Goal: Task Accomplishment & Management: Complete application form

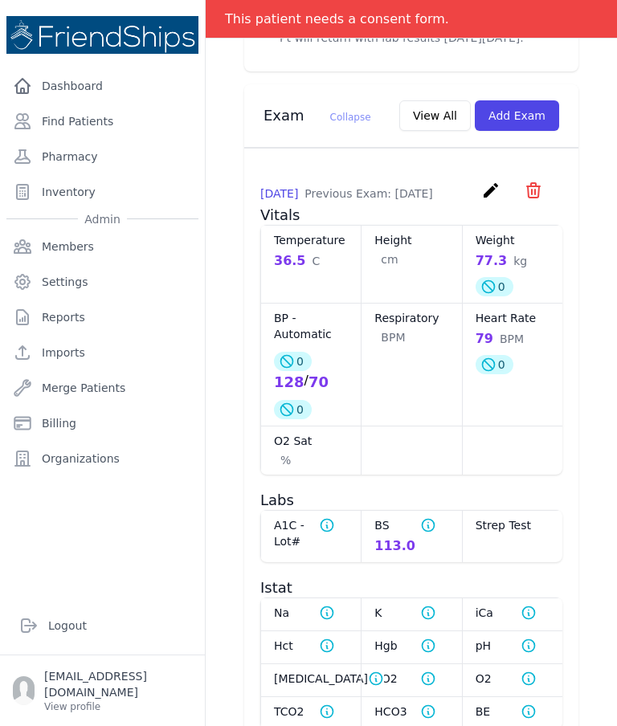
scroll to position [807, 0]
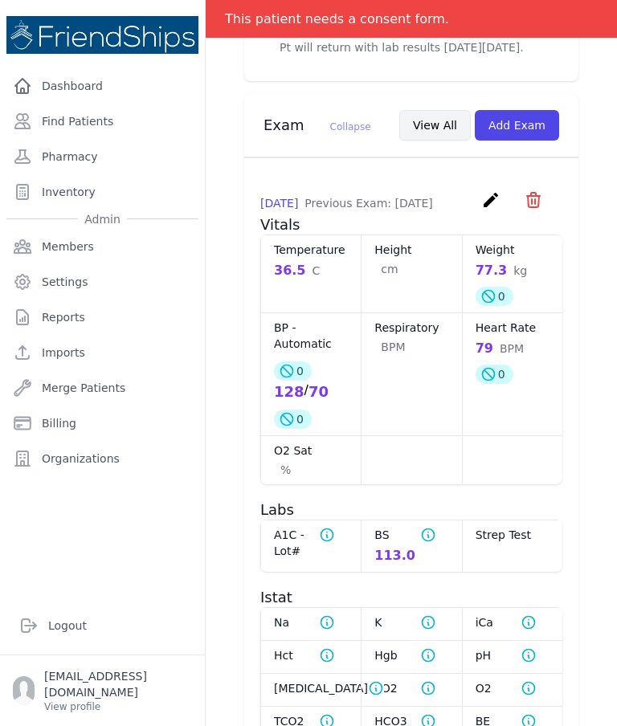
click at [439, 130] on button "View All" at bounding box center [435, 125] width 72 height 31
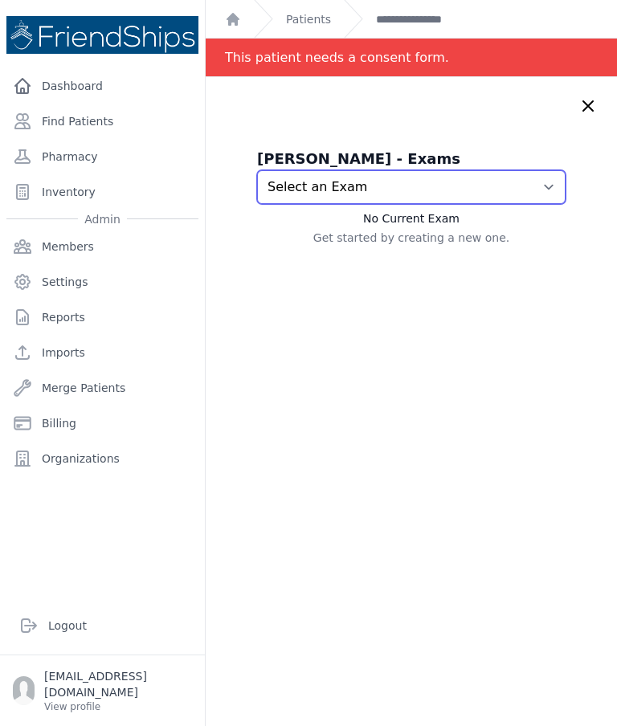
click at [546, 183] on select "Select an Exam [DATE] 12:10 PM [DATE] 11:59 AM [DATE] 10:17 AM [DATE] 6:34 PM […" at bounding box center [411, 187] width 309 height 34
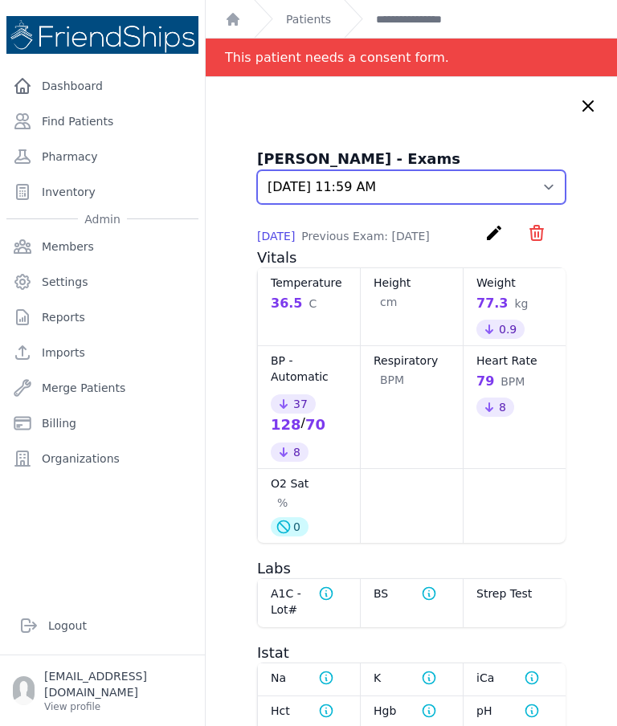
click at [560, 187] on select "Select an Exam [DATE] 12:10 PM [DATE] 11:59 AM [DATE] 10:17 AM [DATE] 6:34 PM […" at bounding box center [411, 187] width 309 height 34
select select "1068"
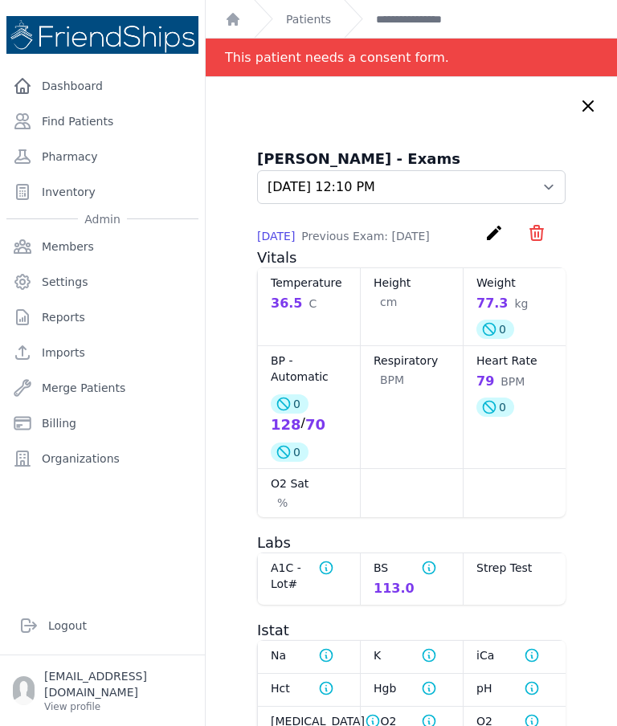
click at [538, 239] on icon "icon" at bounding box center [536, 233] width 13 height 14
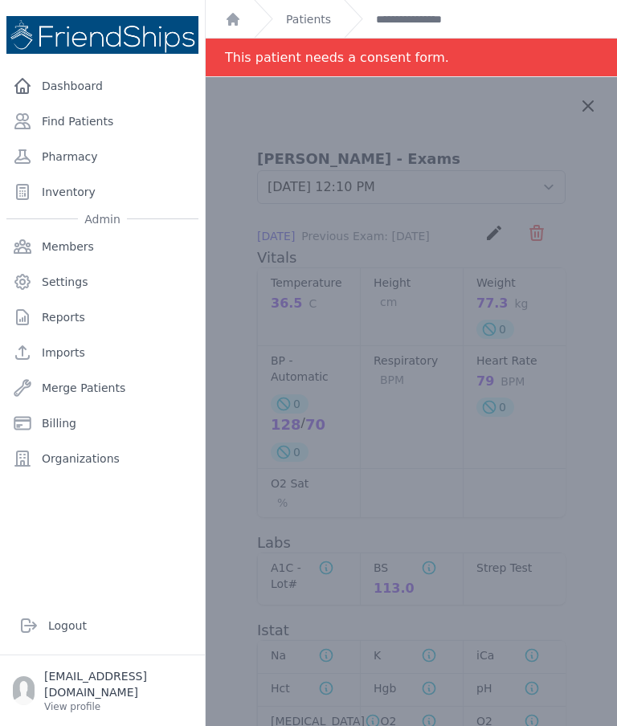
click at [427, 499] on div at bounding box center [411, 558] width 411 height 962
click at [243, 327] on div at bounding box center [411, 558] width 411 height 962
click at [578, 117] on div at bounding box center [411, 558] width 411 height 962
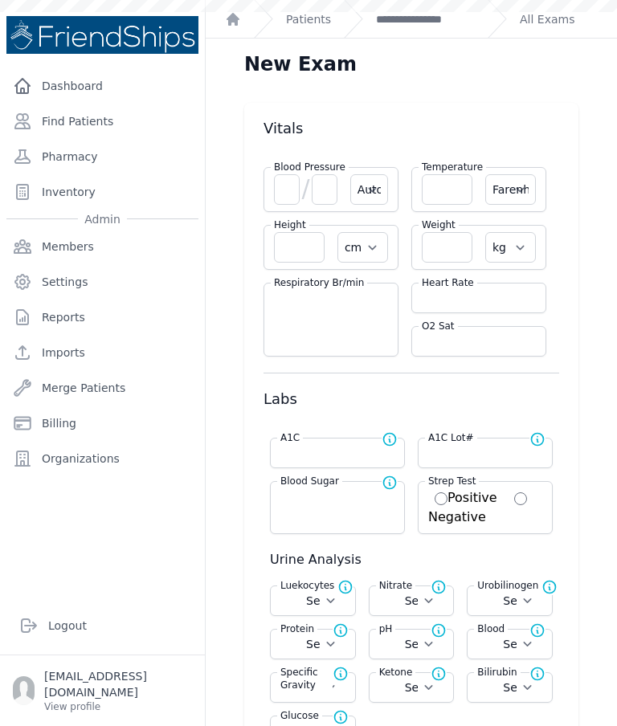
select select "Automatic"
select select "F"
select select "cm"
select select "kg"
select select
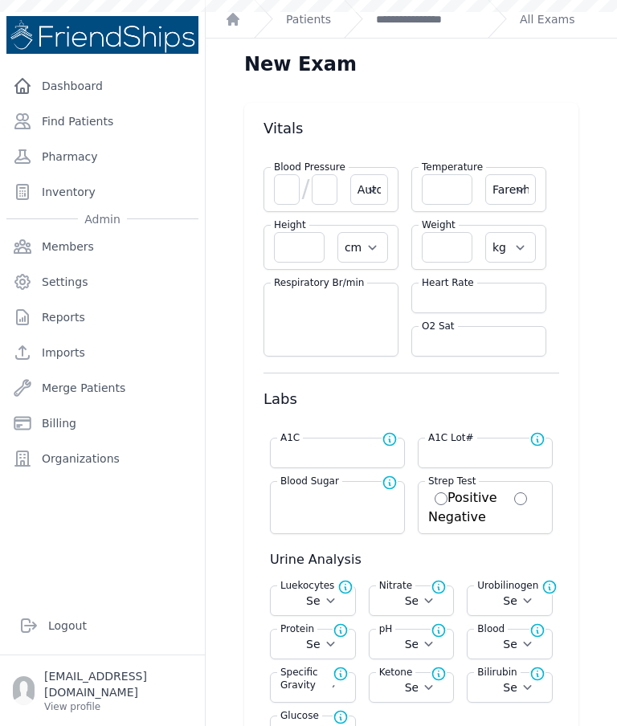
select select
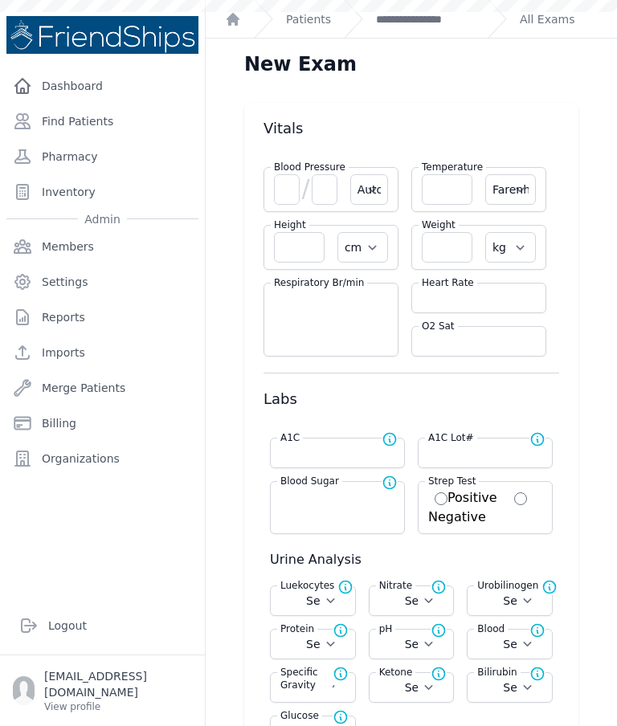
select select
click at [434, 25] on link "**********" at bounding box center [425, 19] width 99 height 16
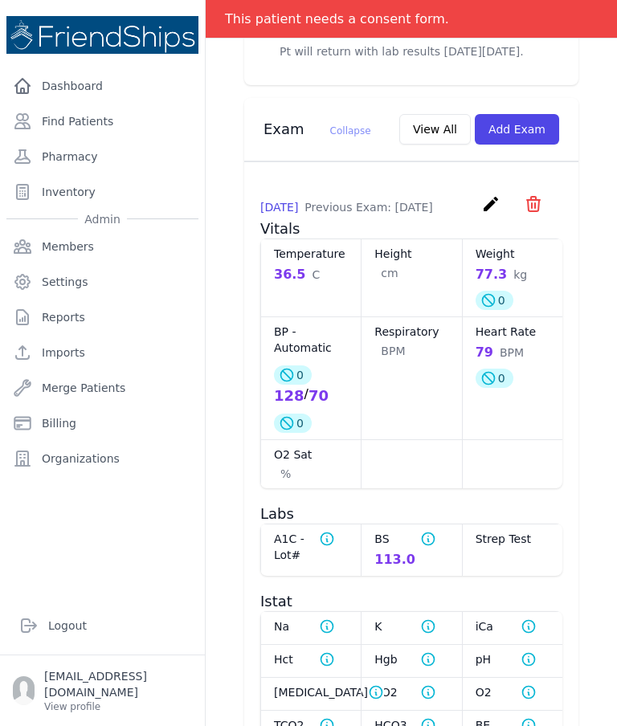
scroll to position [804, 0]
click at [436, 139] on button "View All" at bounding box center [435, 128] width 72 height 31
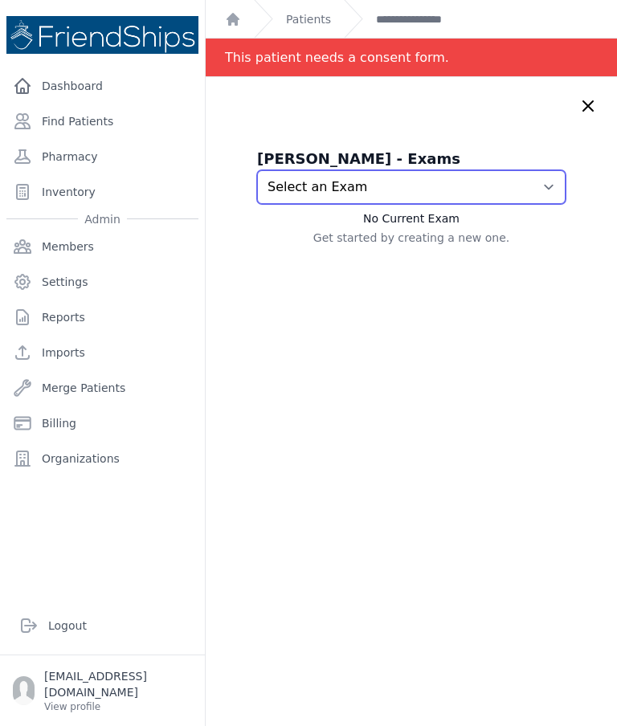
click at [560, 179] on select "Select an Exam [DATE] 12:10 PM [DATE] 11:59 AM [DATE] 10:17 AM [DATE] 6:34 PM […" at bounding box center [411, 187] width 309 height 34
select select "1067"
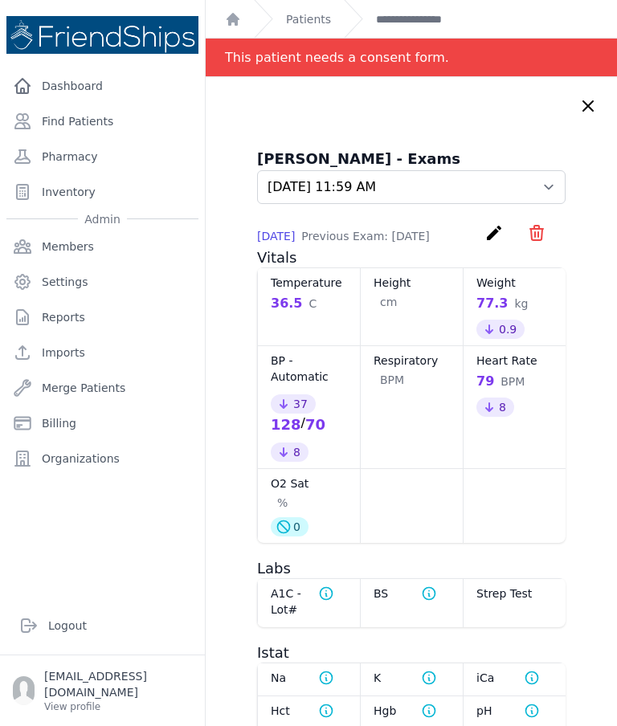
click at [582, 120] on div "Hamid Issa Hamad - Exams Select an Exam 2025-Sep-25 12:10 PM 2025-Sep-25 11:59 …" at bounding box center [411, 569] width 411 height 984
click at [588, 106] on icon at bounding box center [588, 106] width 10 height 10
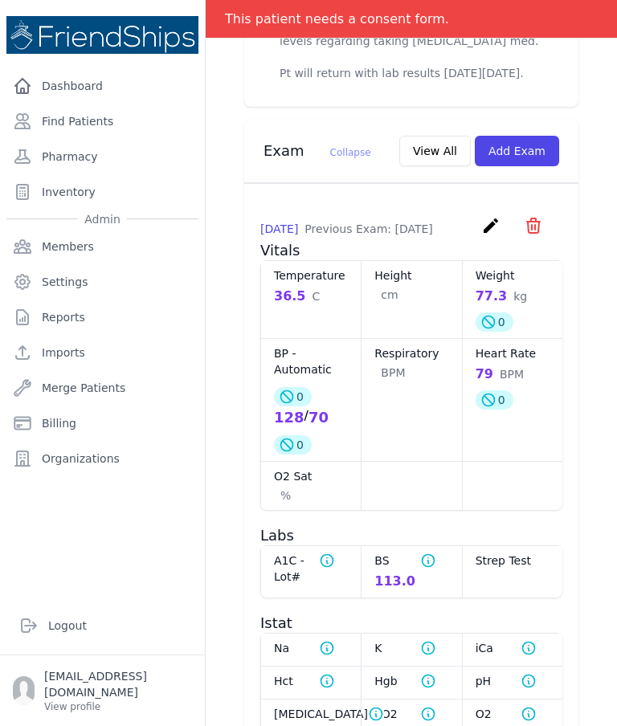
scroll to position [788, 0]
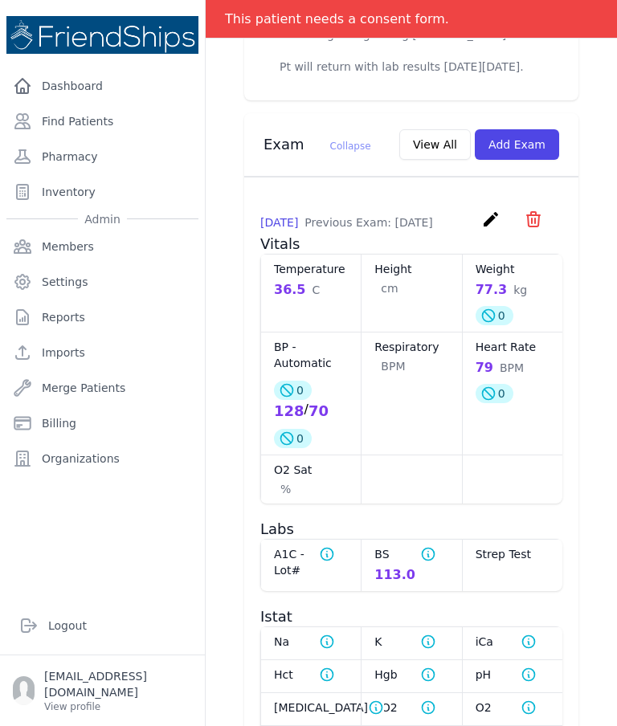
click at [526, 235] on span "create ​ Delete exam - 1068 Are you sure? This action cannot be undone! Confirm…" at bounding box center [512, 222] width 62 height 25
click at [540, 229] on icon "icon" at bounding box center [533, 219] width 19 height 19
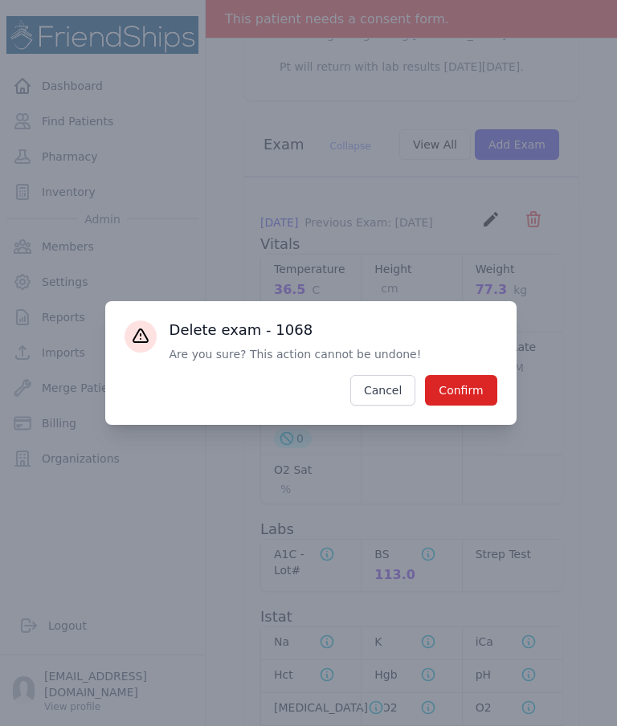
scroll to position [2, 0]
click at [466, 406] on button "Confirm" at bounding box center [461, 390] width 72 height 31
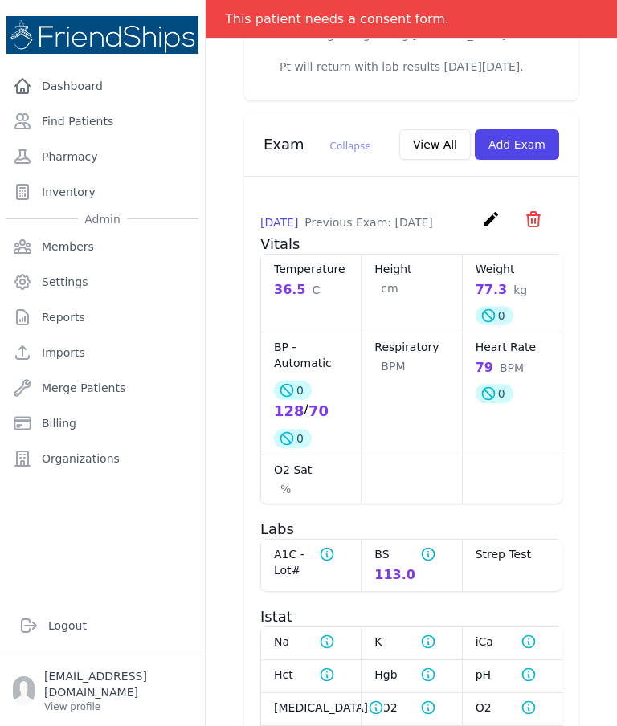
click at [606, 438] on div "# 285 Hamid Issa Hamad Male 61 Years Old DOB: 1964-Jan-01 Region: Hamadiya Phon…" at bounding box center [411, 274] width 411 height 1971
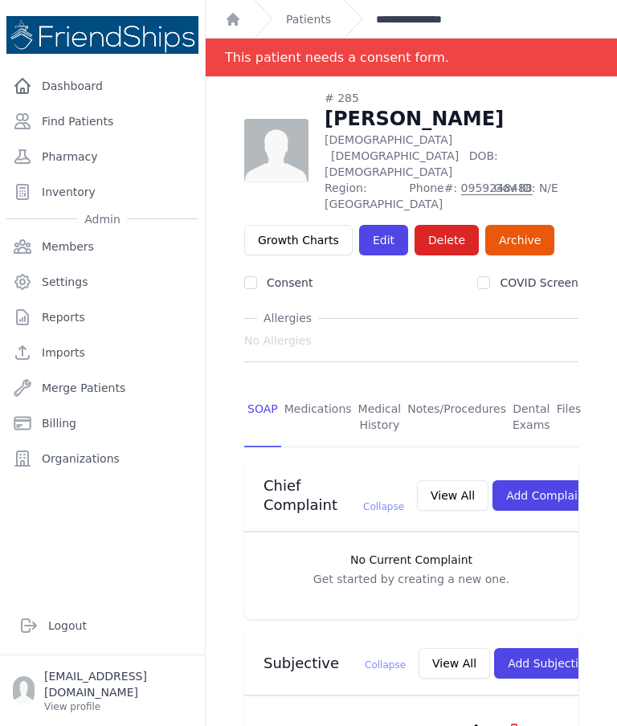
scroll to position [0, 0]
click at [438, 22] on link "**********" at bounding box center [425, 19] width 99 height 16
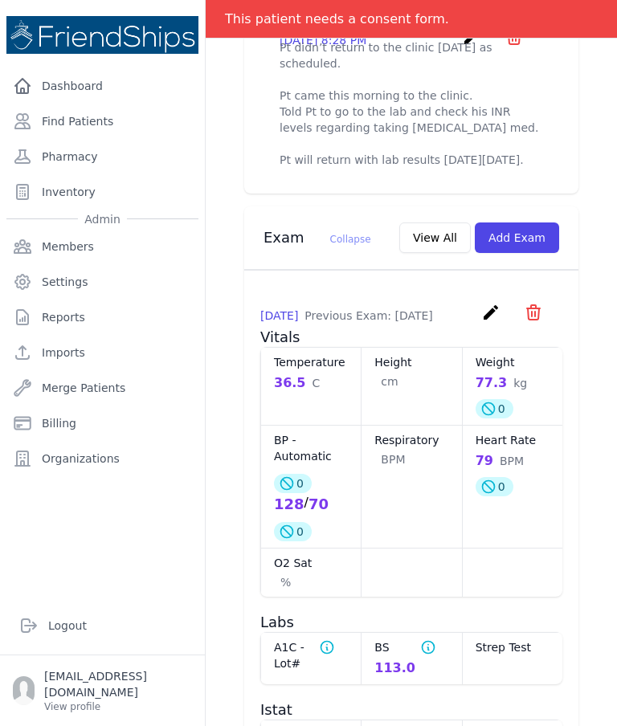
scroll to position [697, 0]
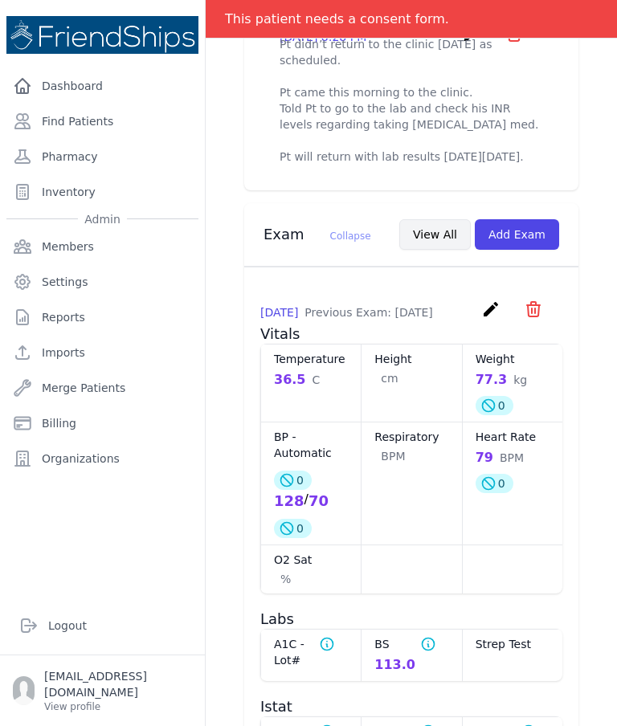
click at [440, 249] on button "View All" at bounding box center [435, 234] width 72 height 31
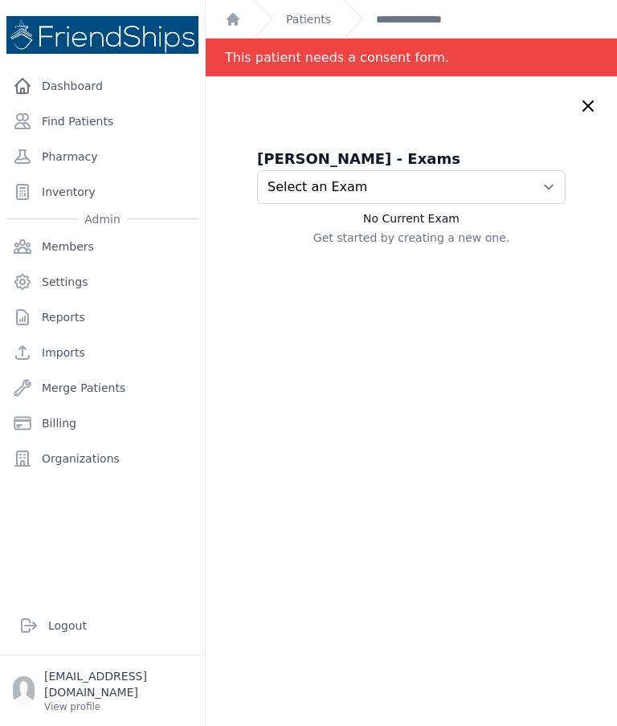
click at [533, 199] on select "Select an Exam [DATE] 12:10 PM [DATE] 11:59 AM [DATE] 10:17 AM [DATE] 6:34 PM […" at bounding box center [411, 187] width 309 height 34
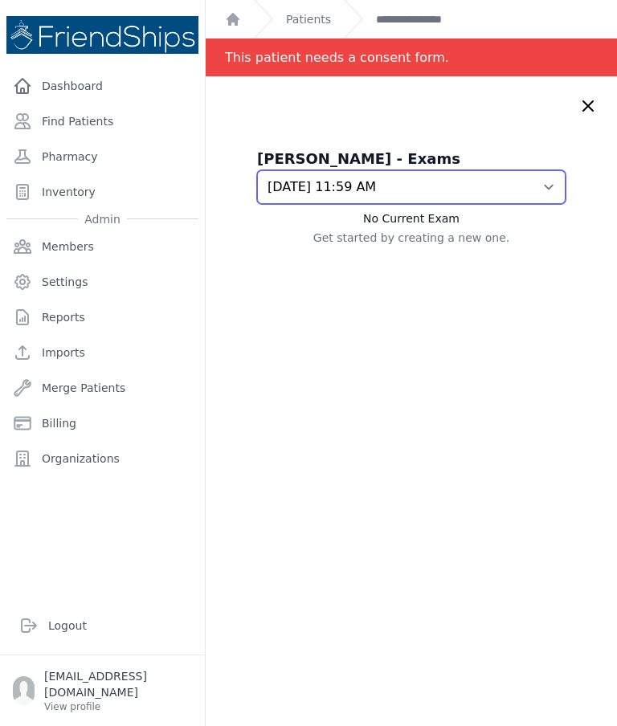
click at [558, 180] on select "Select an Exam [DATE] 12:10 PM [DATE] 11:59 AM [DATE] 10:17 AM [DATE] 6:34 PM […" at bounding box center [411, 187] width 309 height 34
select select "1068"
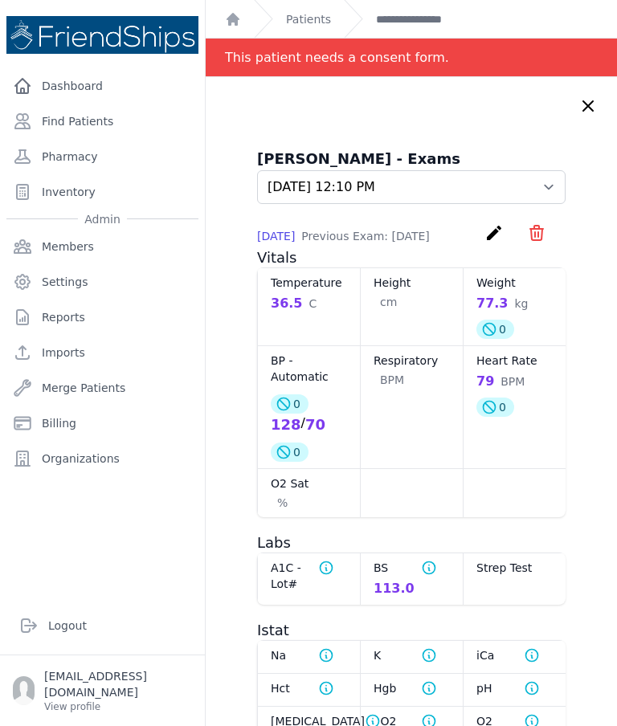
click at [539, 231] on icon "icon" at bounding box center [536, 233] width 13 height 14
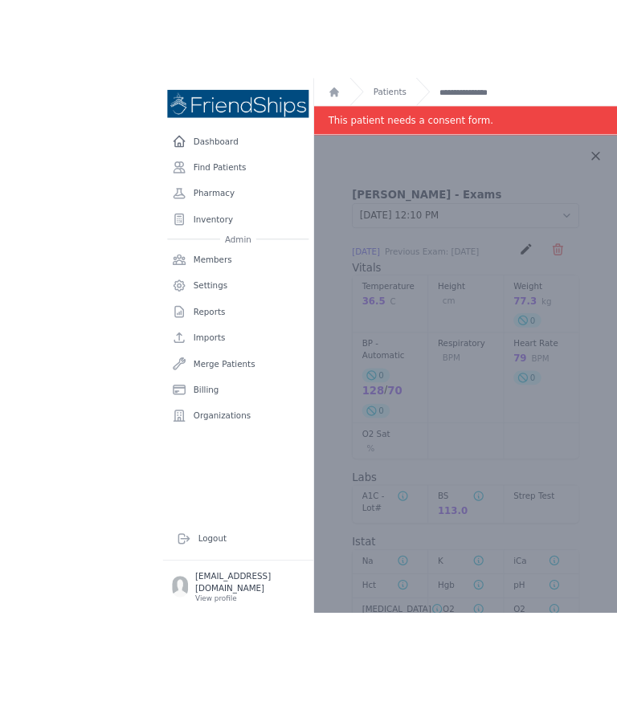
scroll to position [44, 0]
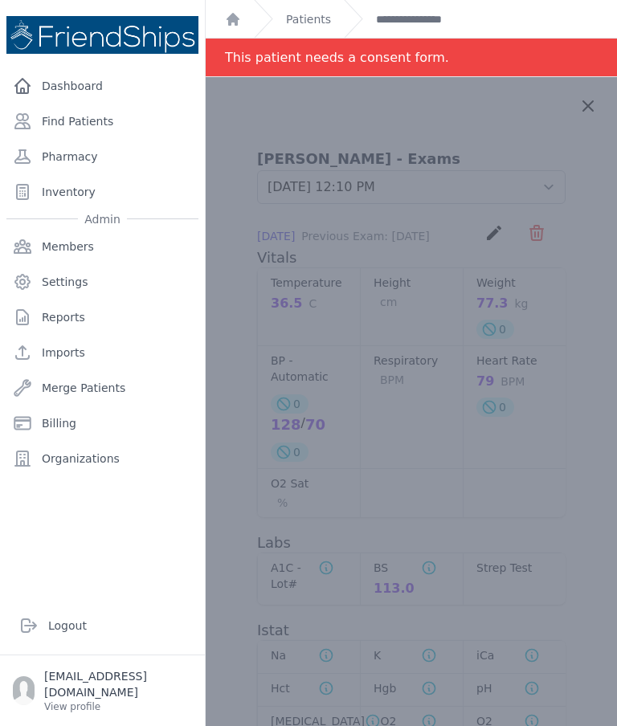
click at [565, 317] on div at bounding box center [411, 558] width 411 height 962
click at [452, 21] on link "**********" at bounding box center [425, 19] width 99 height 16
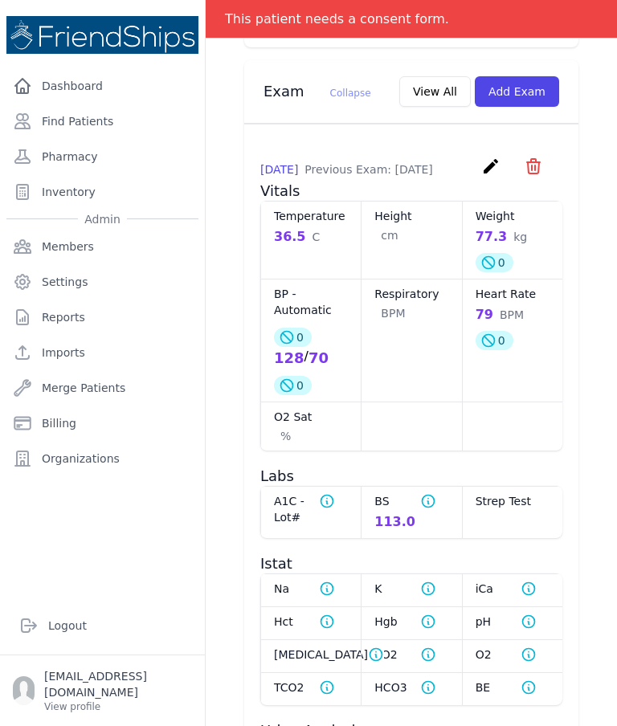
scroll to position [842, 0]
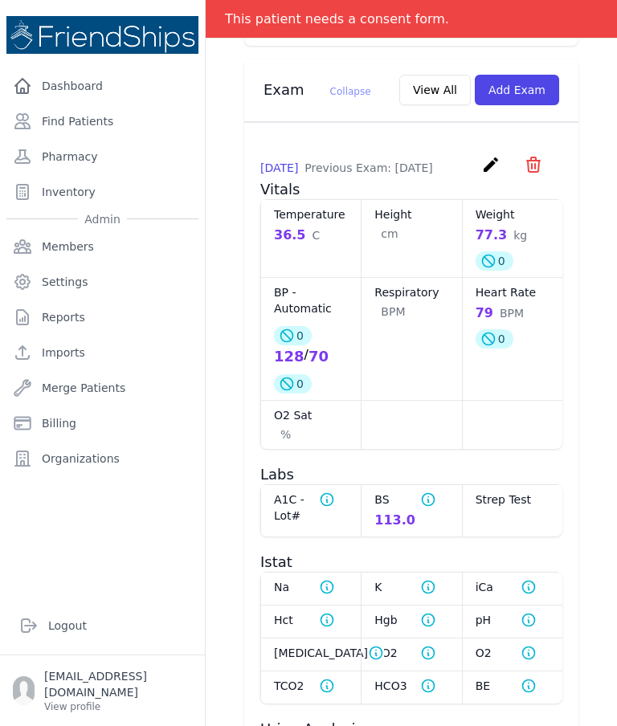
click at [481, 172] on icon "create" at bounding box center [490, 164] width 19 height 19
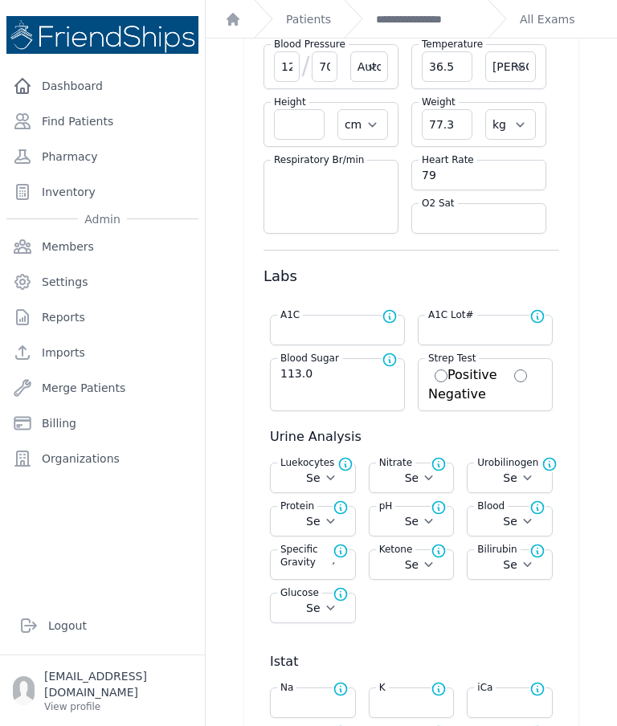
scroll to position [95, 0]
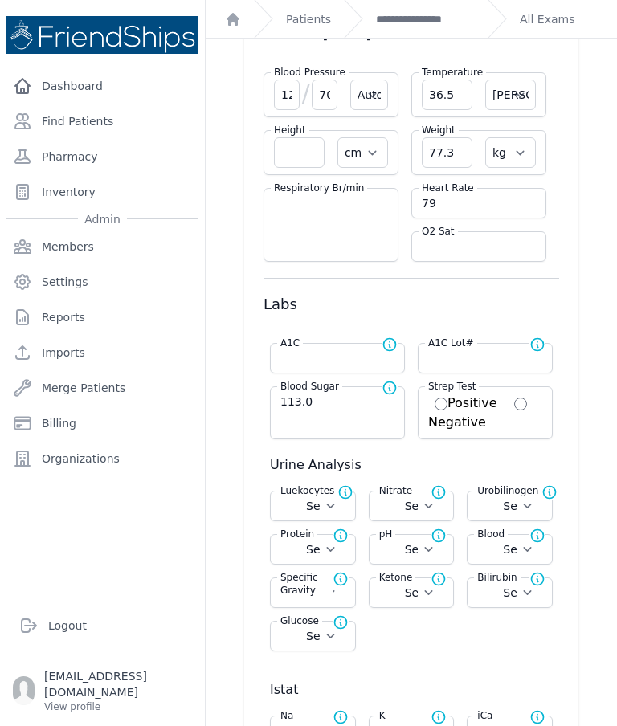
click at [372, 419] on div "Blood Sugar Normal range for Blood Sugar is 100 - 126 113.0" at bounding box center [337, 412] width 135 height 53
click at [355, 409] on input "113.0" at bounding box center [337, 402] width 114 height 16
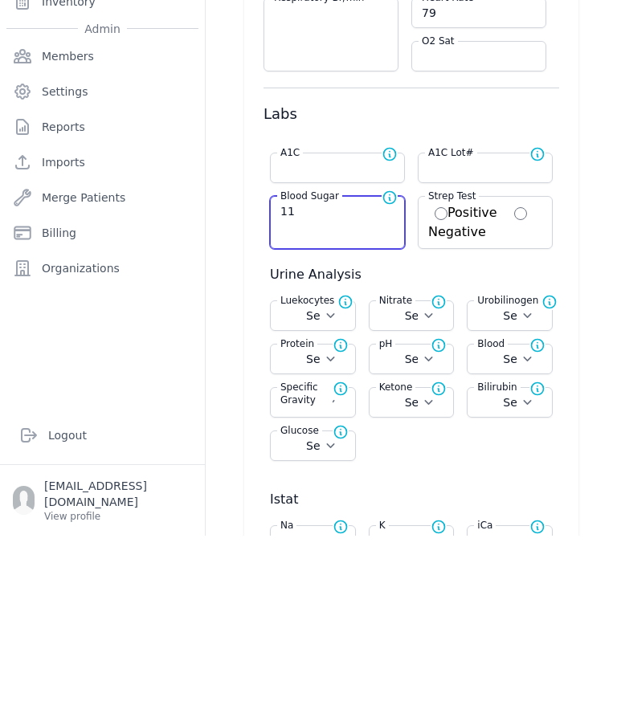
type input "1"
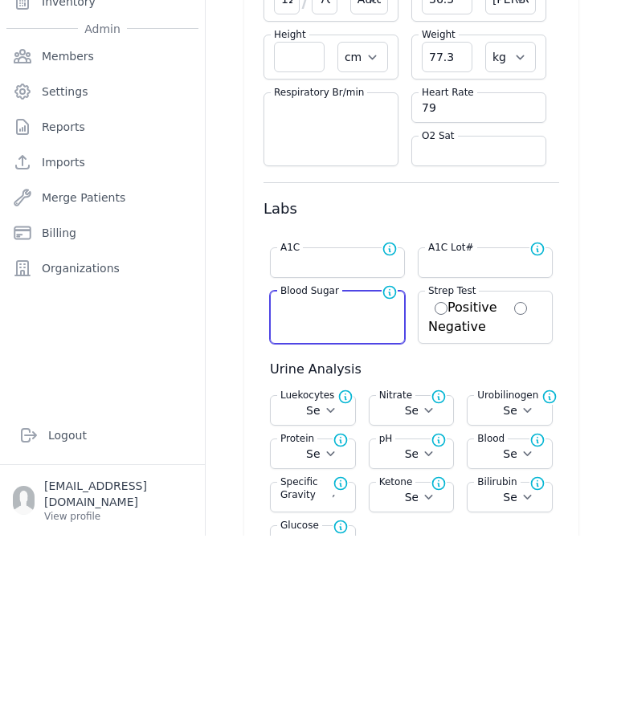
scroll to position [0, 0]
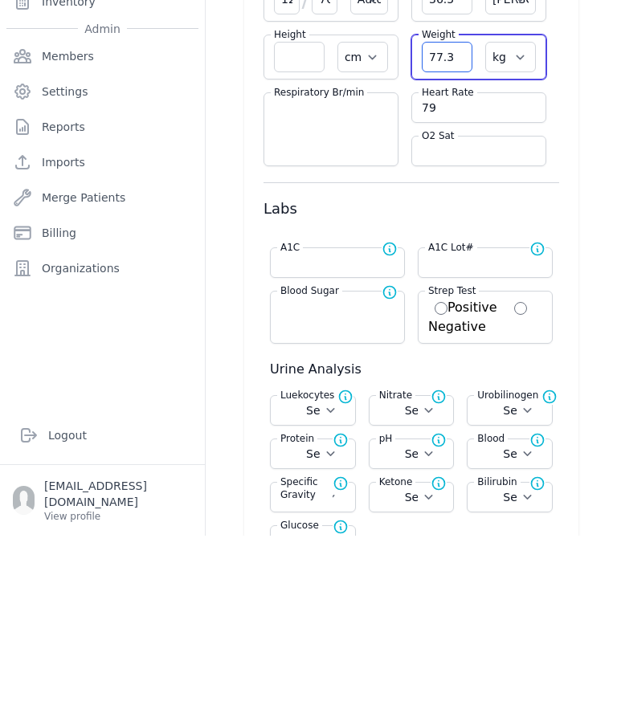
click at [452, 232] on input "77.3" at bounding box center [447, 247] width 51 height 31
type input "7"
select select "Automatic"
select select "C"
select select "cm"
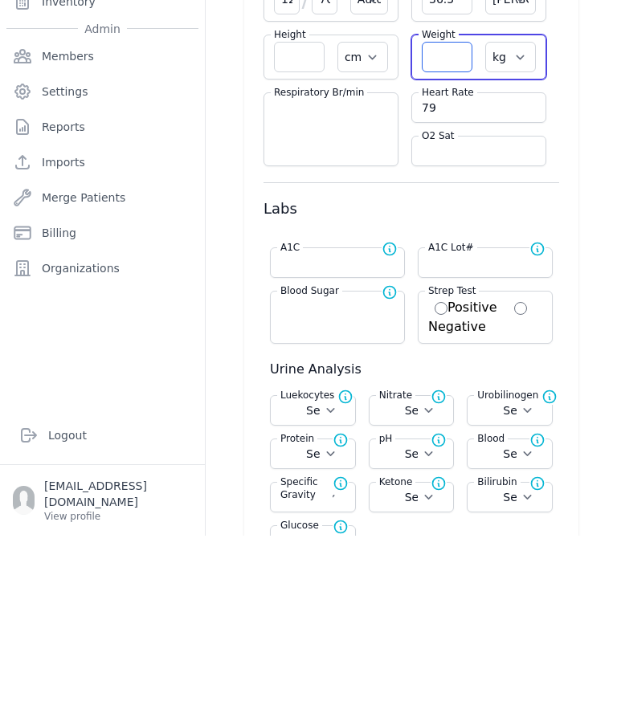
select select "kg"
select select
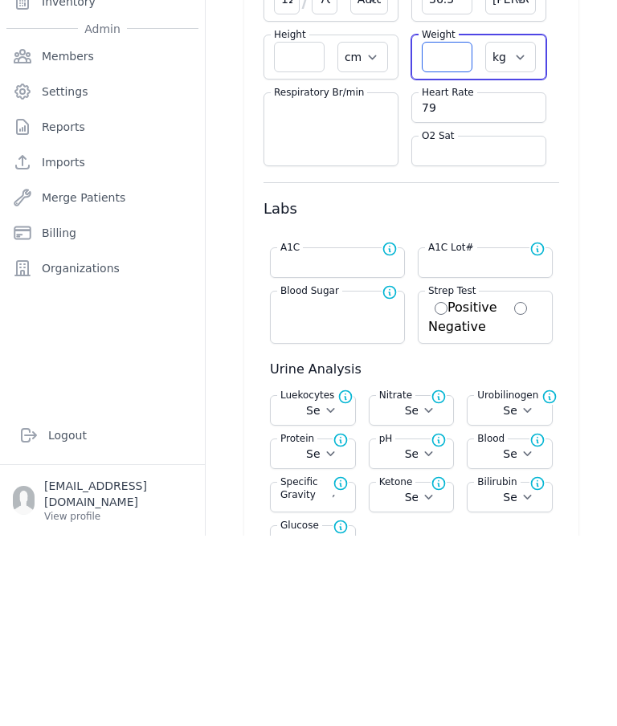
select select
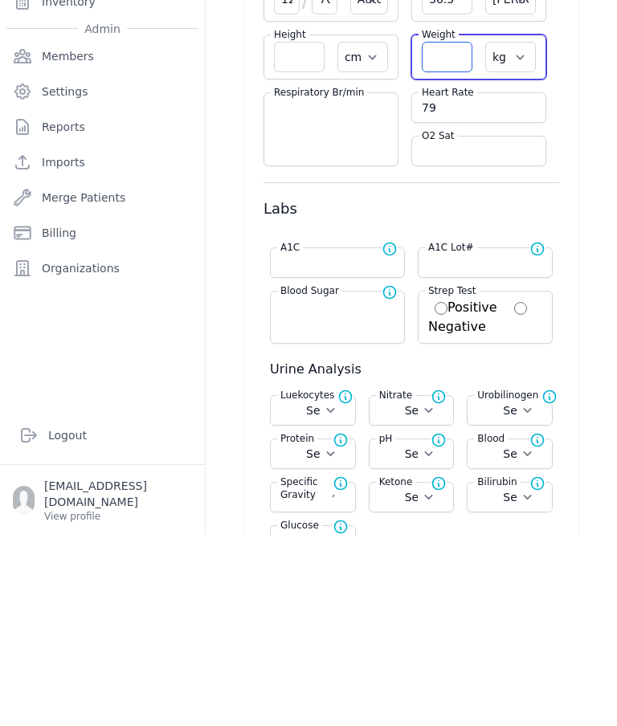
select select
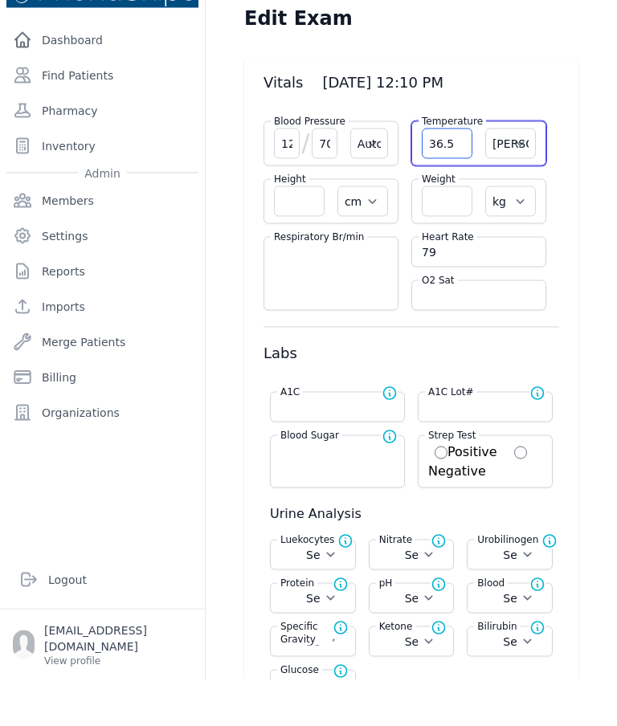
click at [460, 174] on input "36.5" at bounding box center [447, 189] width 51 height 31
type input "3"
select select "Automatic"
select select "C"
select select "cm"
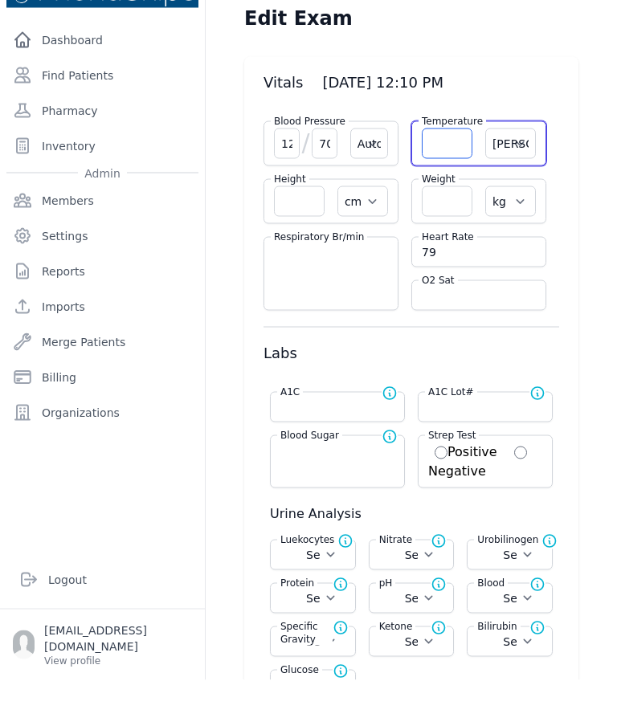
select select "kg"
select select
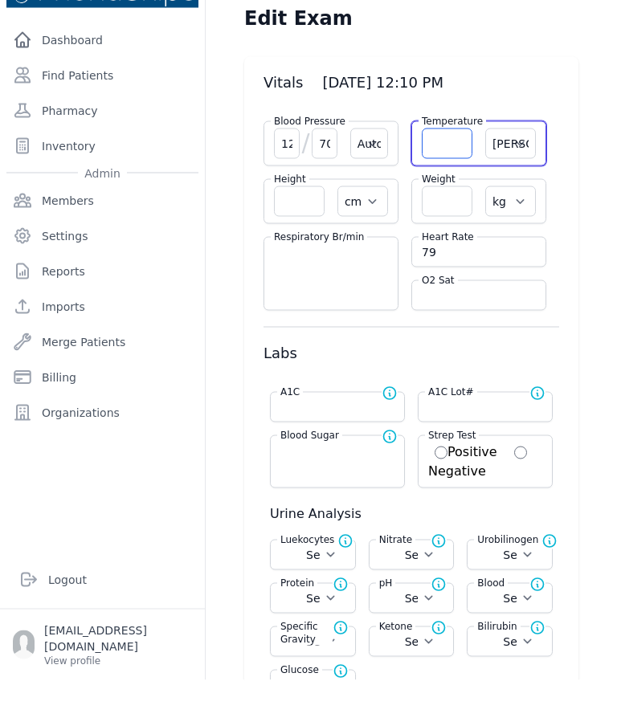
select select
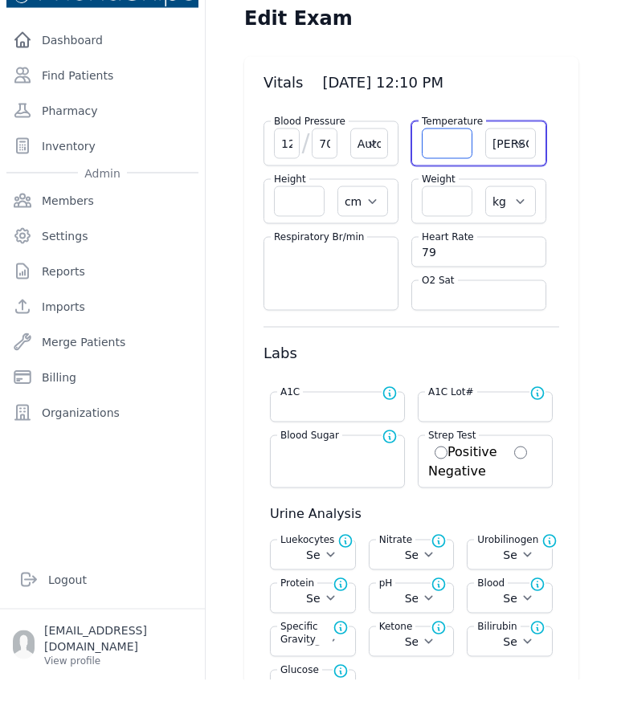
select select
click at [534, 174] on select "Farenheit Celcius" at bounding box center [510, 189] width 51 height 31
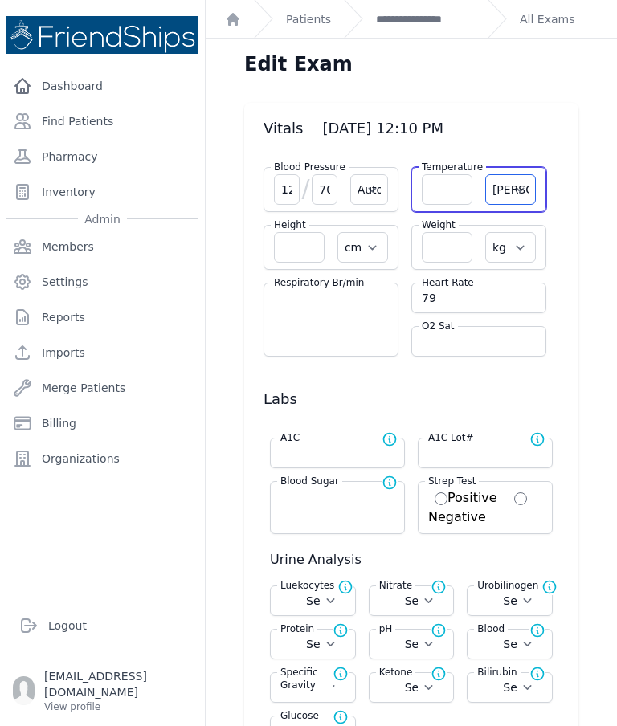
select select "F"
select select "Automatic"
select select "cm"
select select "kg"
select select
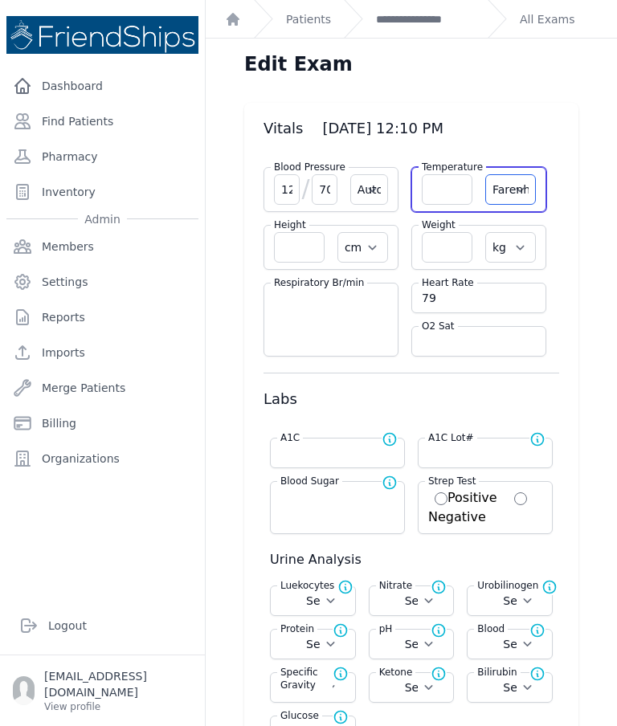
select select
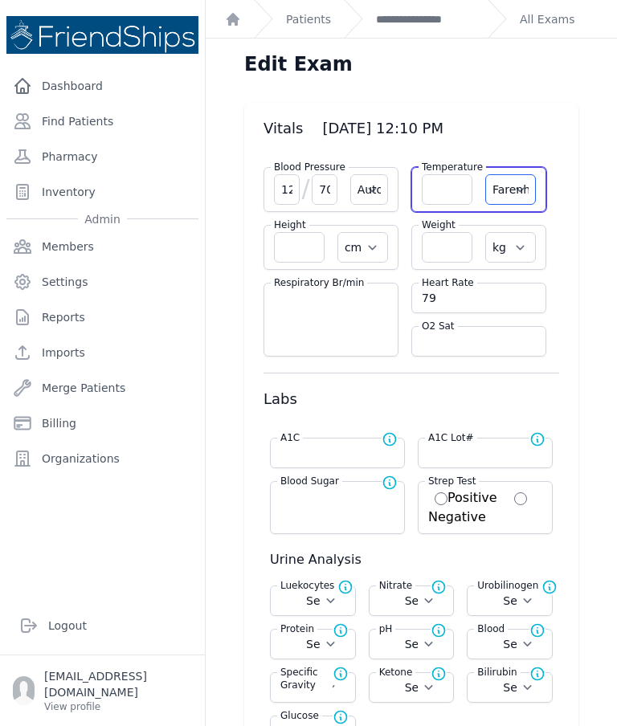
select select
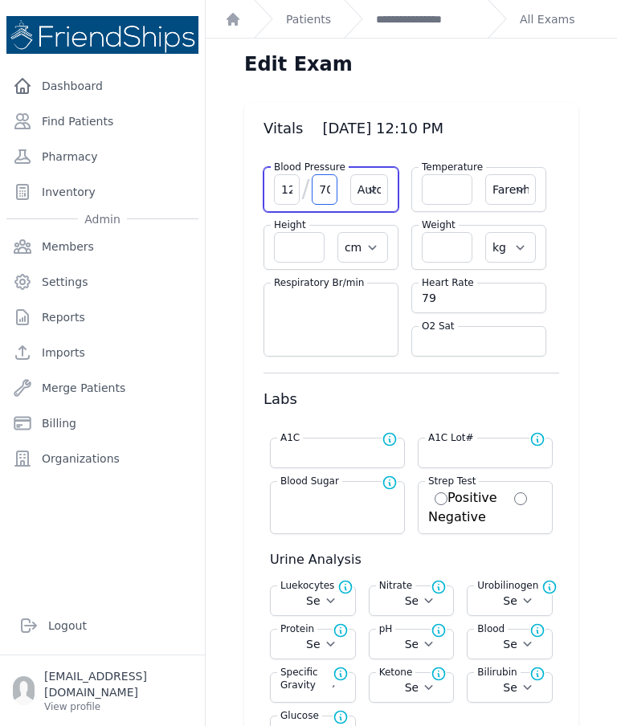
click at [331, 174] on input "70" at bounding box center [325, 189] width 26 height 31
select select "Automatic"
select select "F"
select select "cm"
select select "kg"
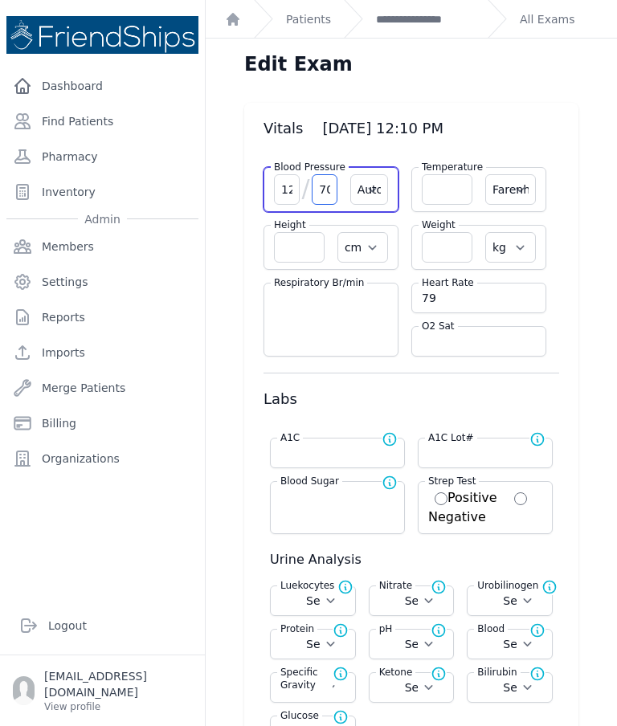
select select
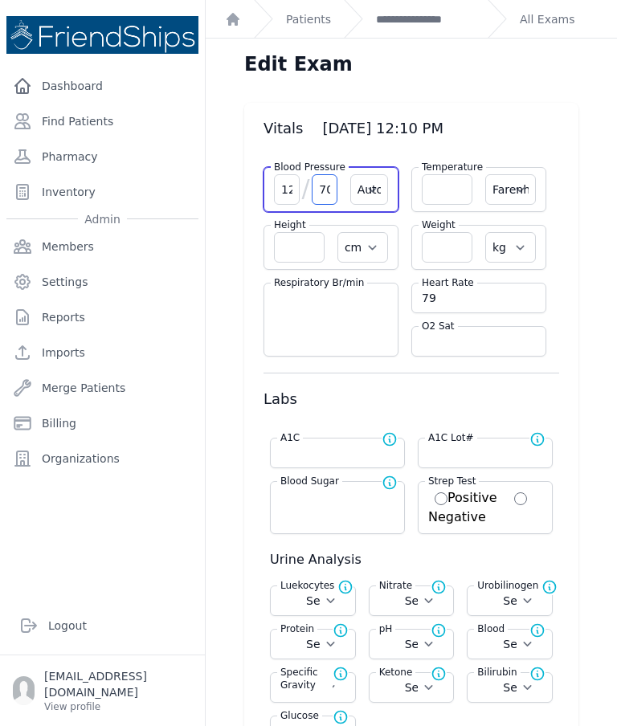
select select
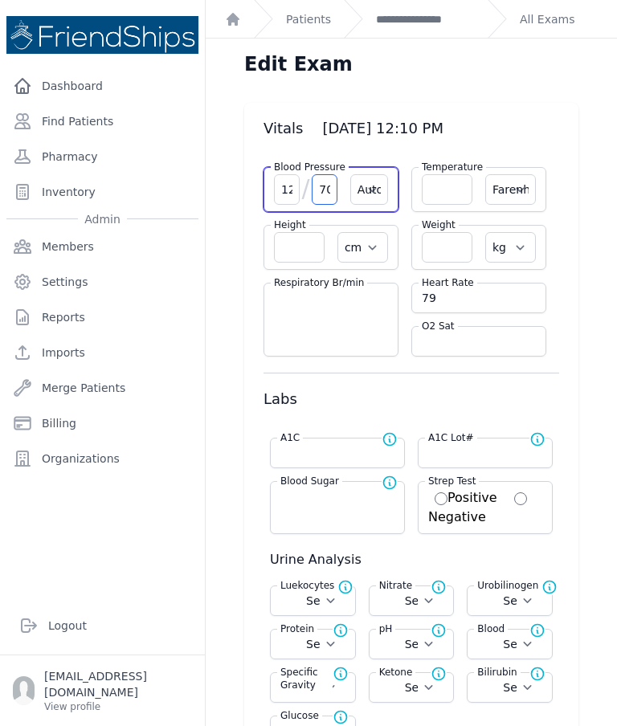
scroll to position [46, 0]
type input "7"
click at [282, 174] on input "128" at bounding box center [287, 189] width 26 height 31
select select "Automatic"
select select "F"
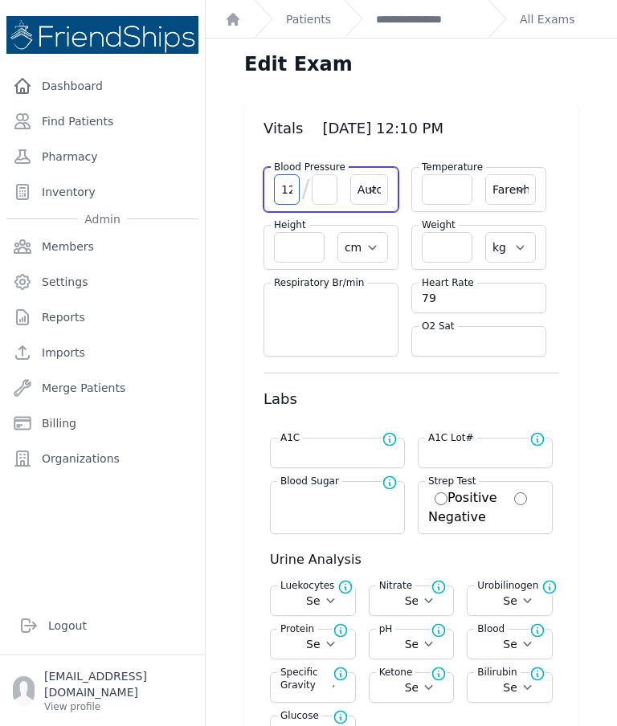
select select "cm"
select select "kg"
select select
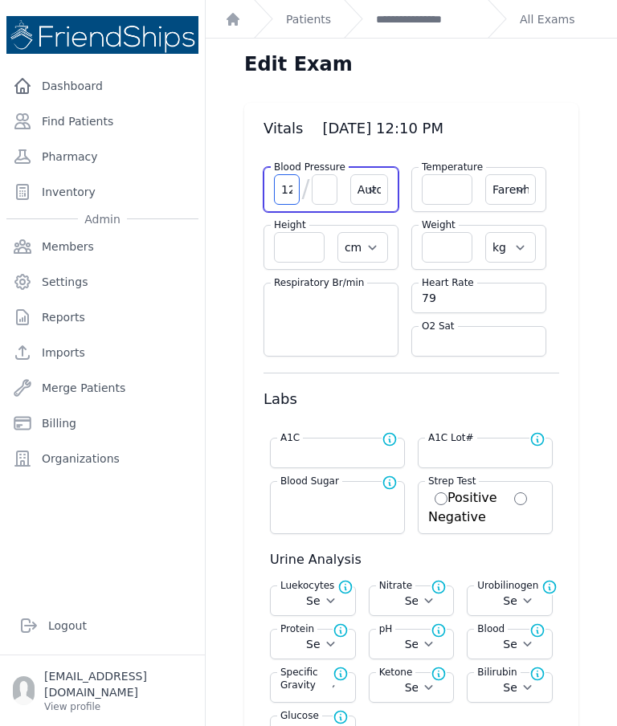
select select
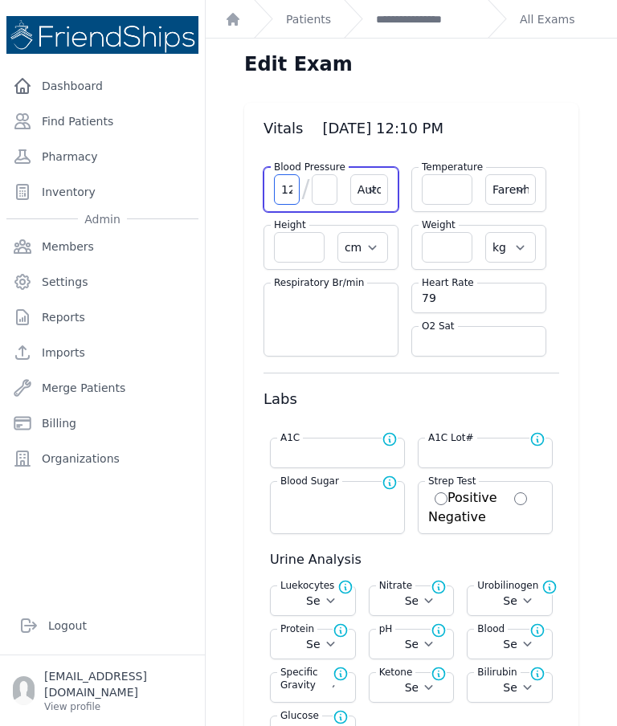
select select
click at [298, 174] on input "128" at bounding box center [287, 189] width 26 height 31
click at [281, 174] on input "128" at bounding box center [287, 189] width 26 height 31
click at [288, 174] on input "128" at bounding box center [287, 189] width 26 height 31
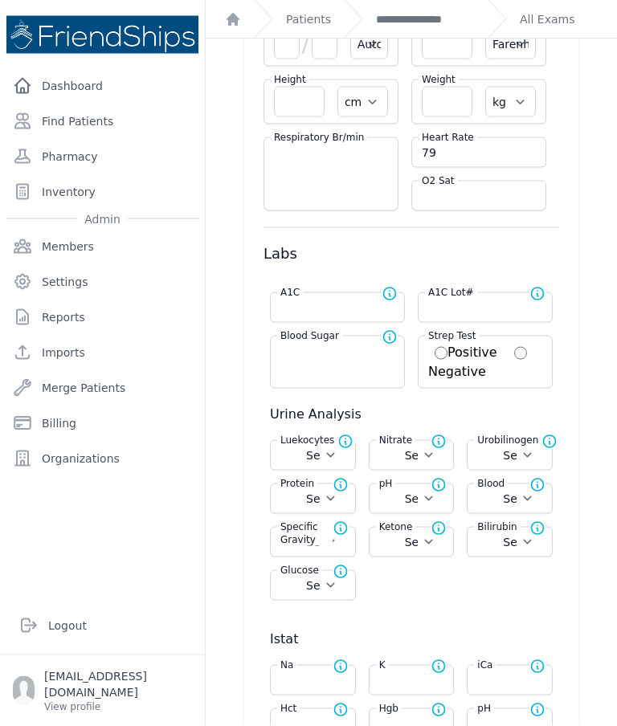
scroll to position [251, 0]
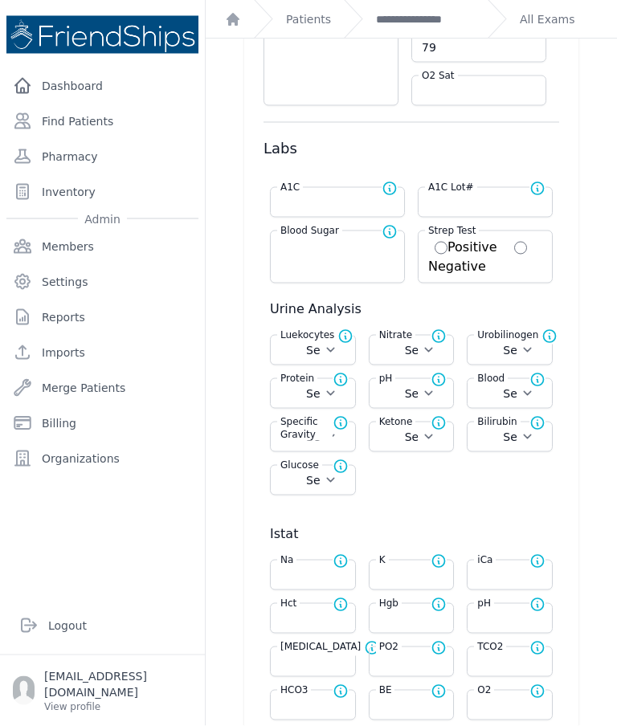
select select "Automatic"
select select "cm"
select select "kg"
select select
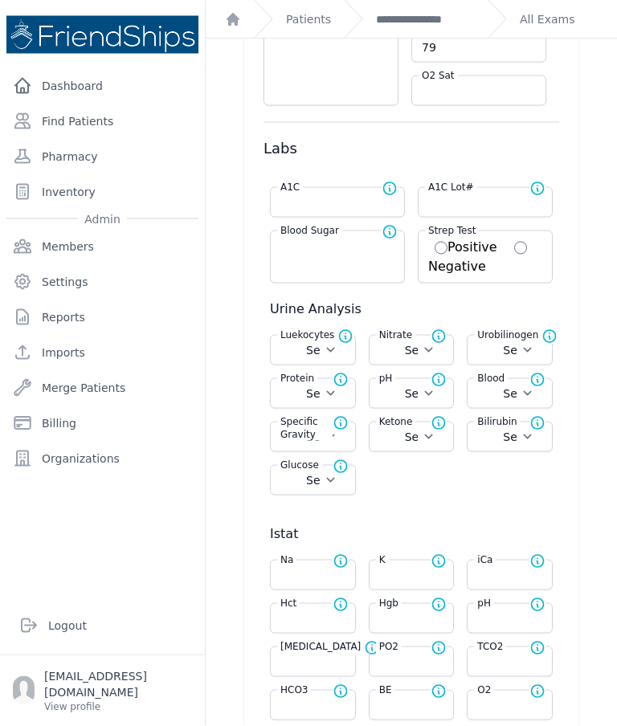
select select
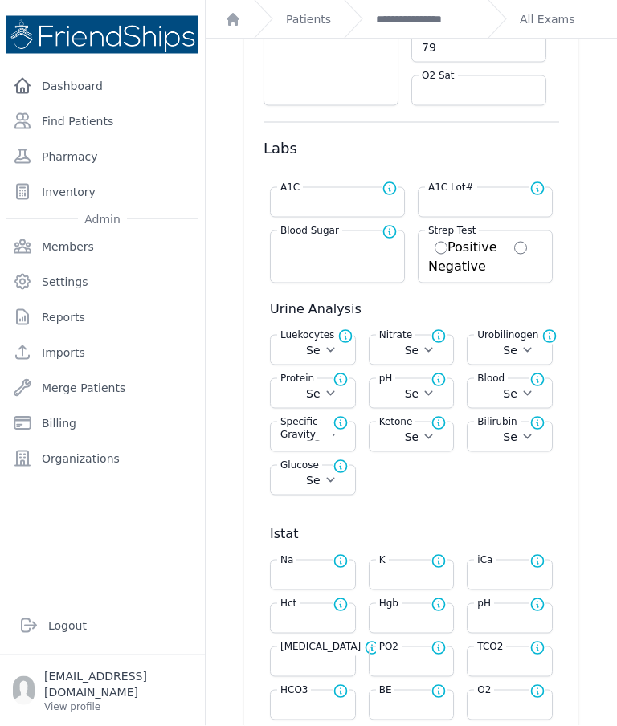
select select
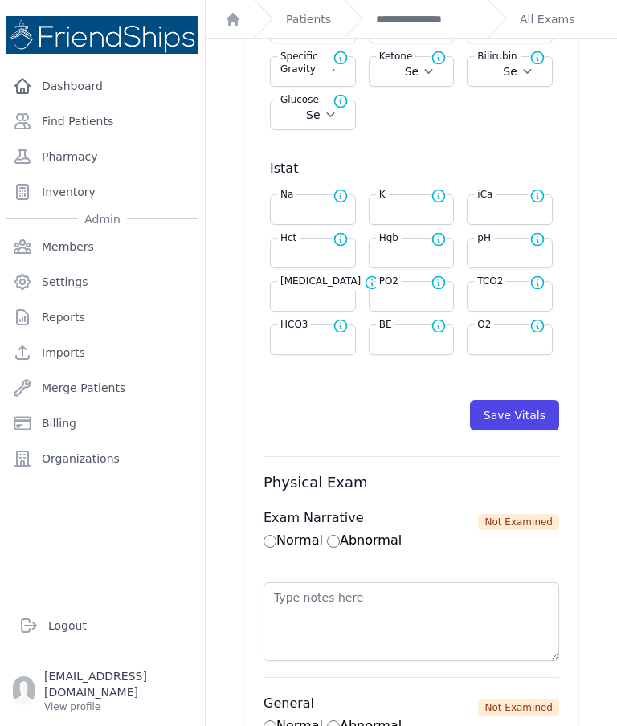
scroll to position [617, 0]
click at [541, 399] on button "Save Vitals" at bounding box center [514, 414] width 89 height 31
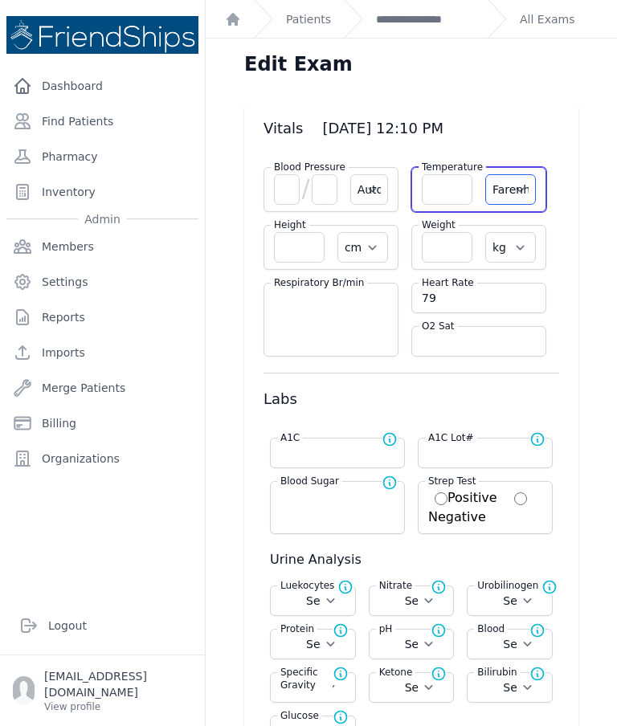
scroll to position [0, 0]
click at [548, 22] on link "All Exams" at bounding box center [547, 19] width 55 height 16
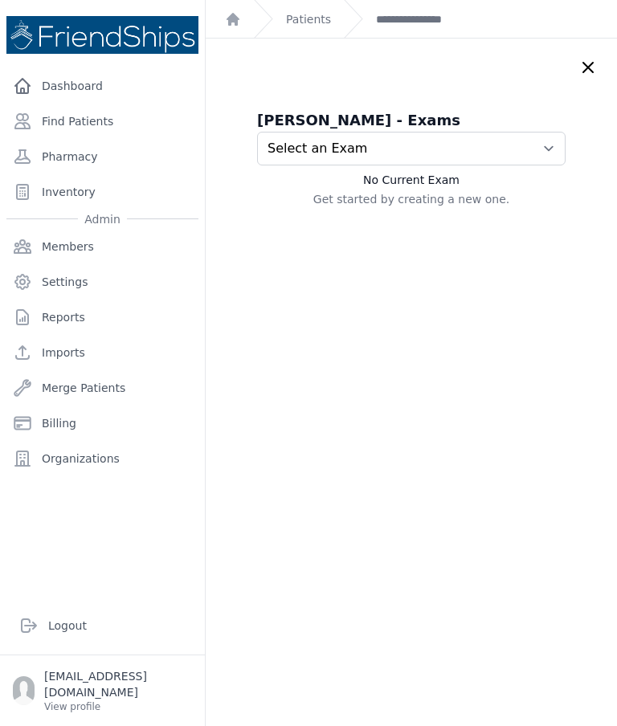
click at [587, 67] on icon at bounding box center [587, 67] width 19 height 19
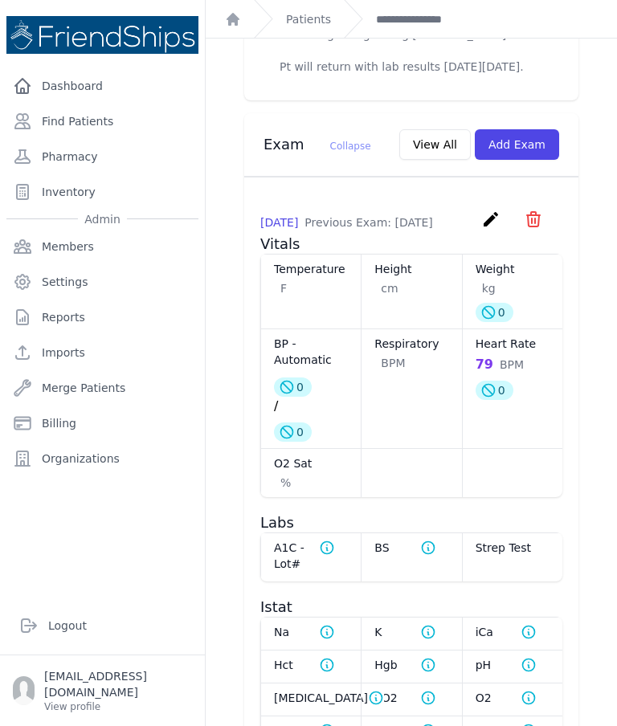
scroll to position [783, 0]
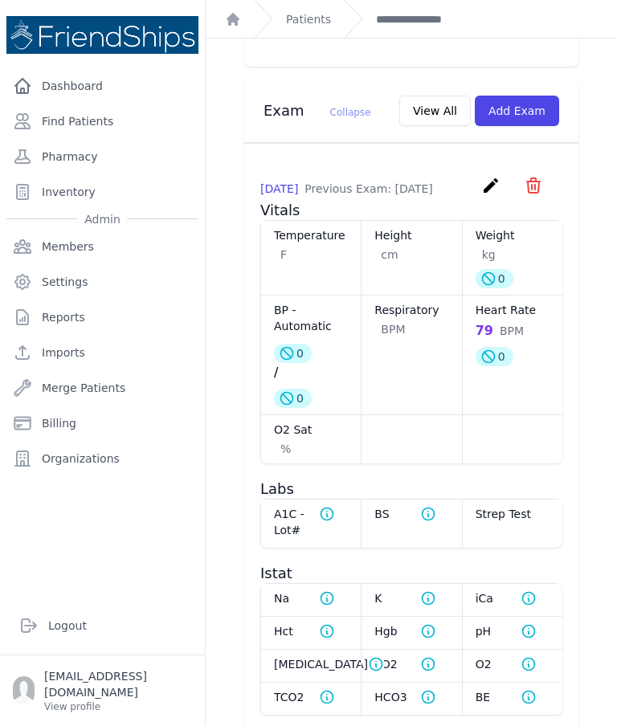
click at [489, 191] on icon "create" at bounding box center [490, 185] width 19 height 19
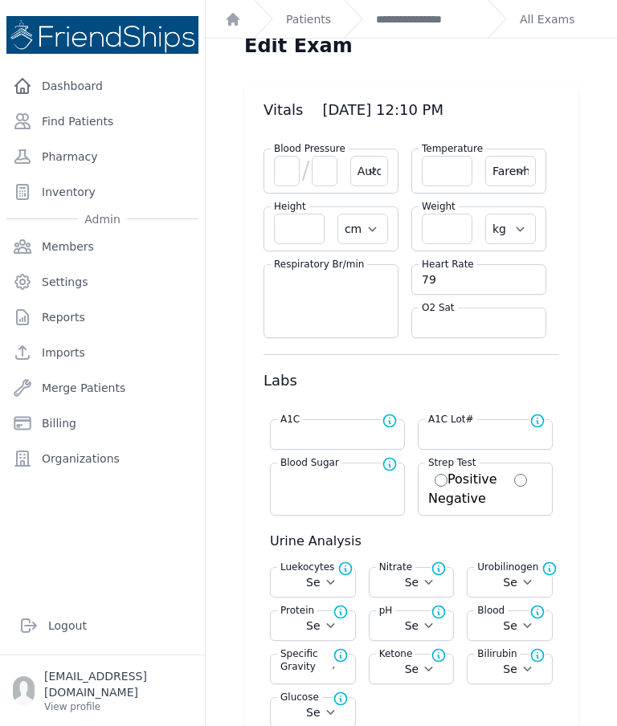
scroll to position [18, 0]
click at [487, 282] on input "79" at bounding box center [479, 280] width 114 height 16
type input "7"
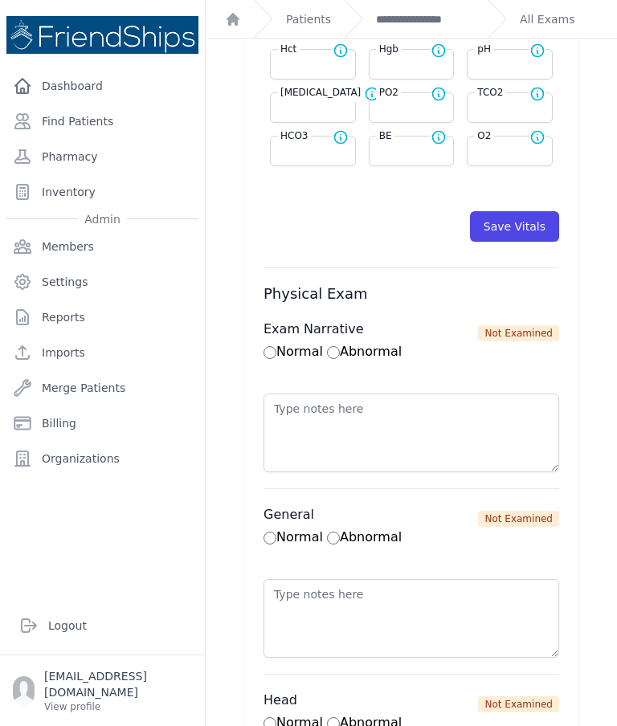
scroll to position [818, 0]
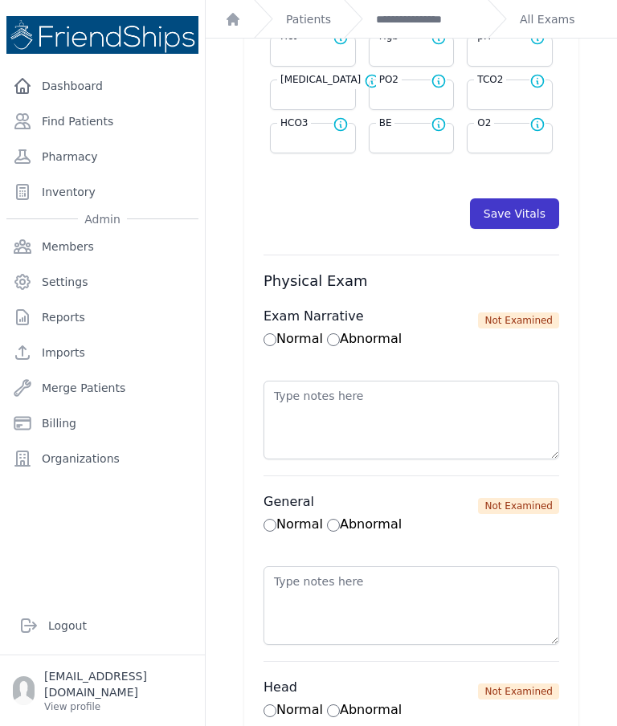
click at [530, 223] on button "Save Vitals" at bounding box center [514, 213] width 89 height 31
select select "Automatic"
select select "F"
select select "cm"
select select "kg"
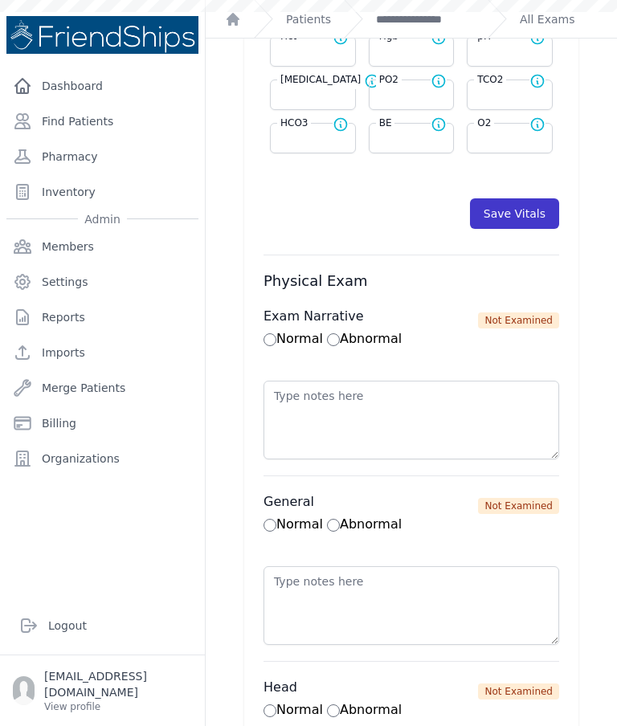
select select
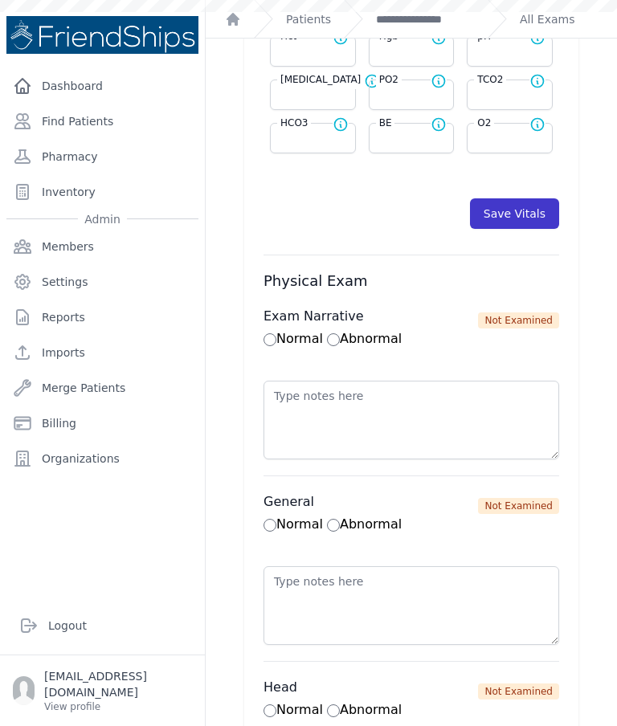
select select
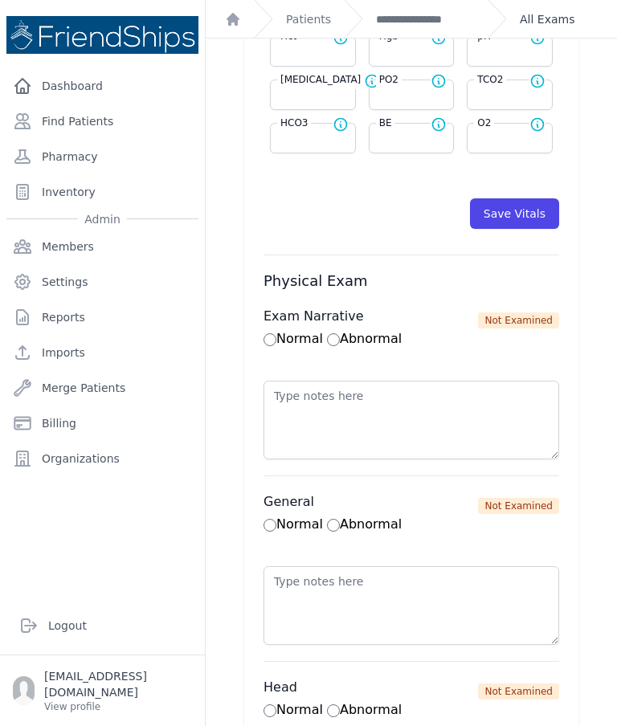
click at [550, 14] on link "All Exams" at bounding box center [547, 19] width 55 height 16
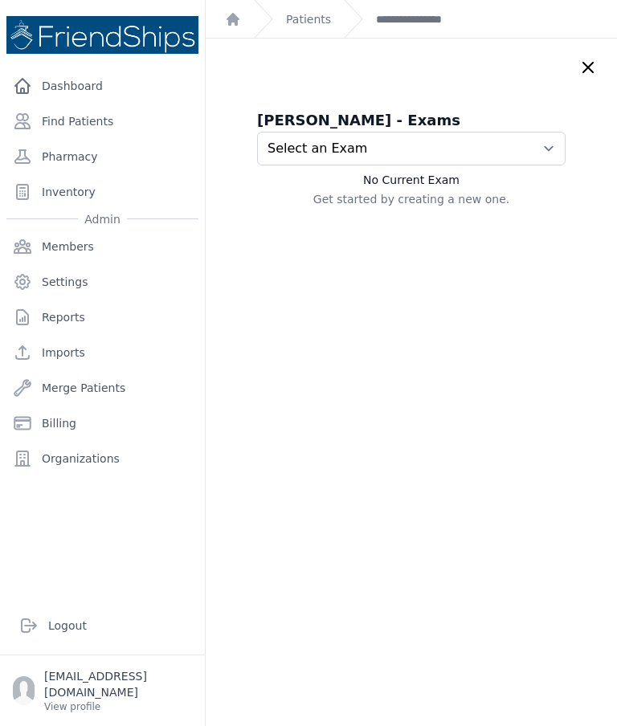
click at [556, 151] on select "Select an Exam [DATE] 12:10 PM [DATE] 11:59 AM [DATE] 10:17 AM [DATE] 6:34 PM […" at bounding box center [411, 149] width 309 height 34
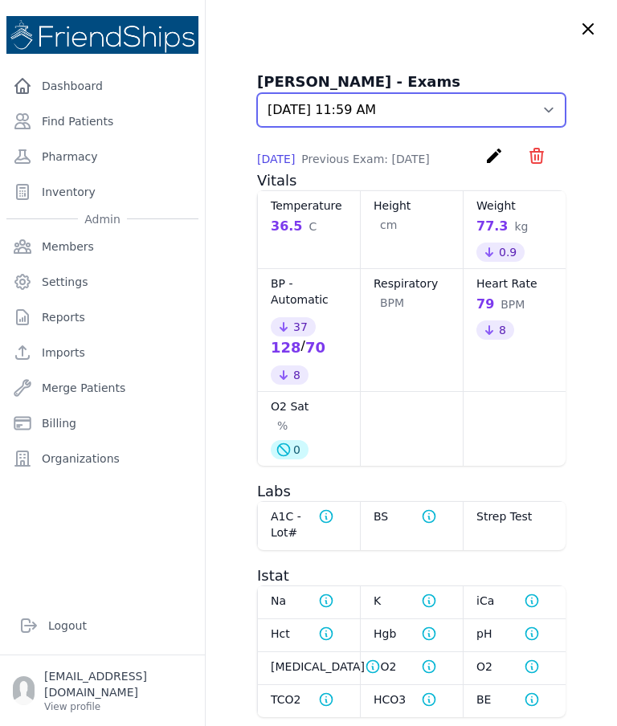
scroll to position [38, 0]
click at [548, 120] on select "Select an Exam [DATE] 12:10 PM [DATE] 11:59 AM [DATE] 10:17 AM [DATE] 6:34 PM […" at bounding box center [411, 111] width 309 height 34
select select "1068"
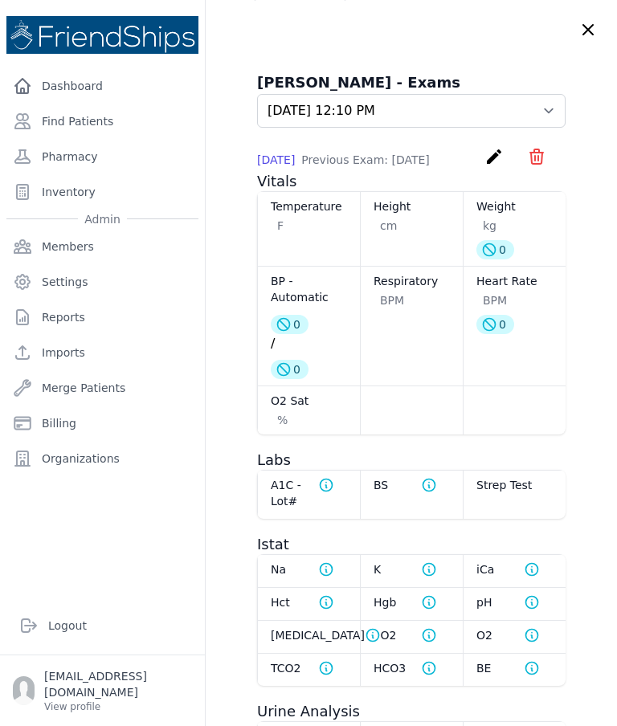
click at [545, 161] on icon "icon" at bounding box center [536, 156] width 19 height 19
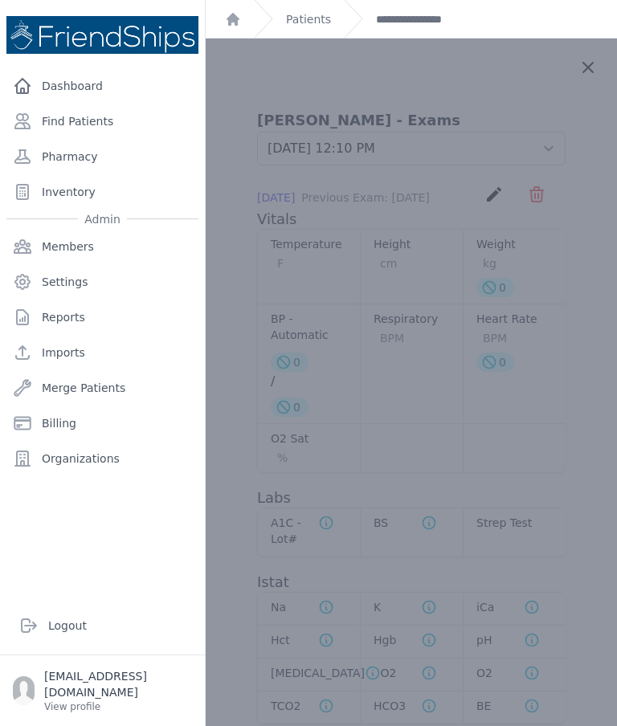
scroll to position [0, 0]
click at [435, 39] on div at bounding box center [411, 515] width 411 height 952
click at [574, 76] on div at bounding box center [411, 515] width 411 height 952
click at [428, 24] on link "**********" at bounding box center [425, 19] width 99 height 16
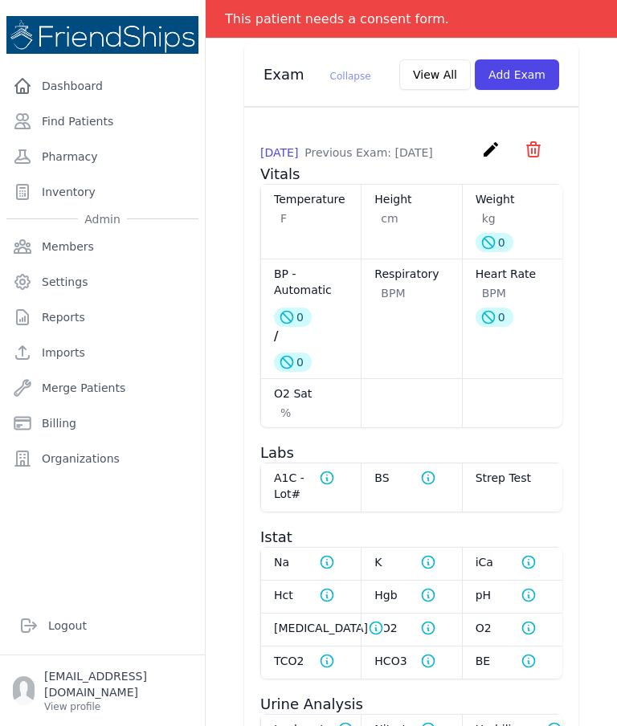
scroll to position [821, 0]
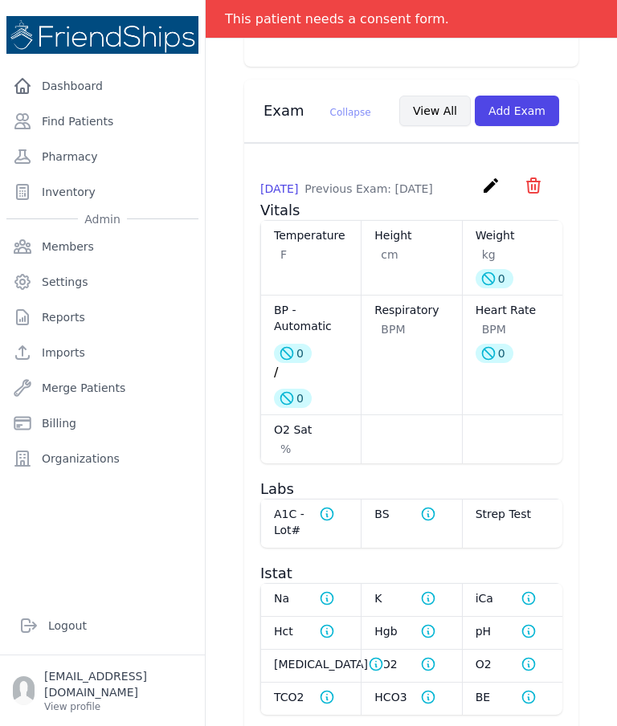
click at [435, 114] on button "View All" at bounding box center [435, 111] width 72 height 31
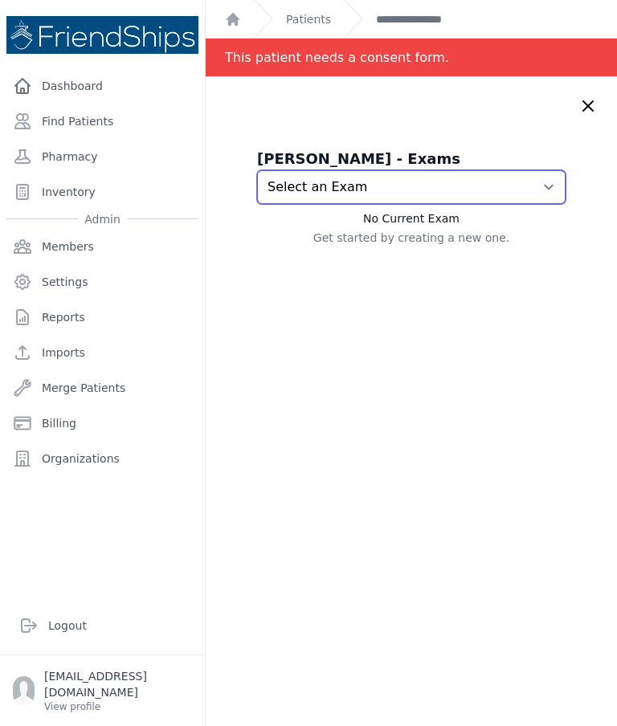
click at [554, 184] on select "Select an Exam [DATE] 12:10 PM [DATE] 11:59 AM [DATE] 10:17 AM [DATE] 6:34 PM […" at bounding box center [411, 187] width 309 height 34
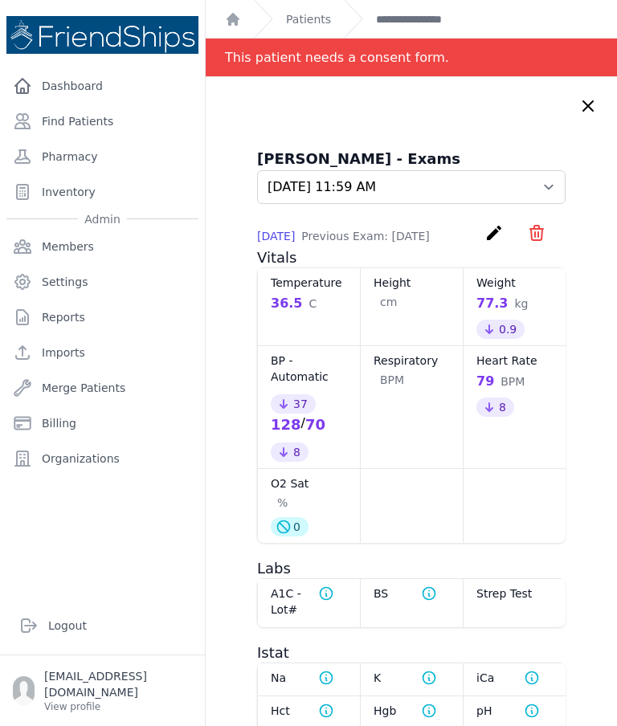
click at [566, 172] on div "Hamid Issa Hamad - Exams Select an Exam 2025-Sep-25 12:10 PM 2025-Sep-25 11:59 …" at bounding box center [411, 595] width 373 height 894
click at [550, 190] on select "Select an Exam [DATE] 12:10 PM [DATE] 11:59 AM [DATE] 10:17 AM [DATE] 6:34 PM […" at bounding box center [411, 187] width 309 height 34
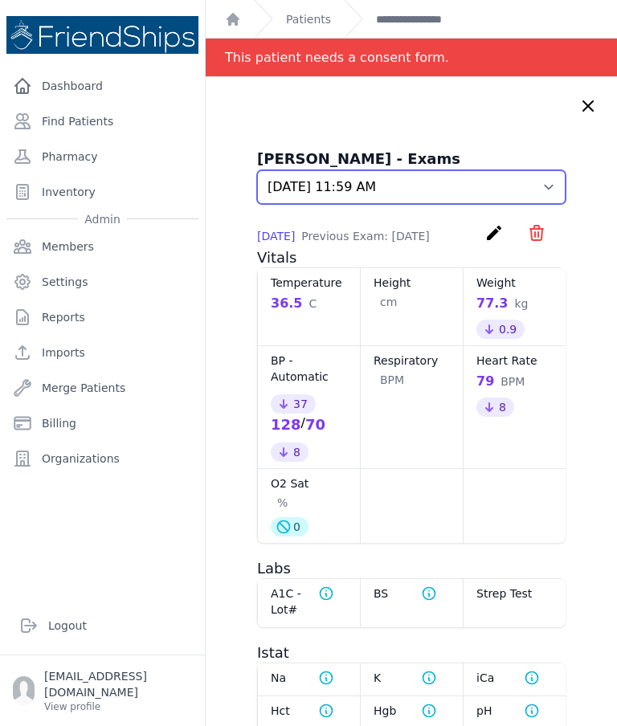
select select "1068"
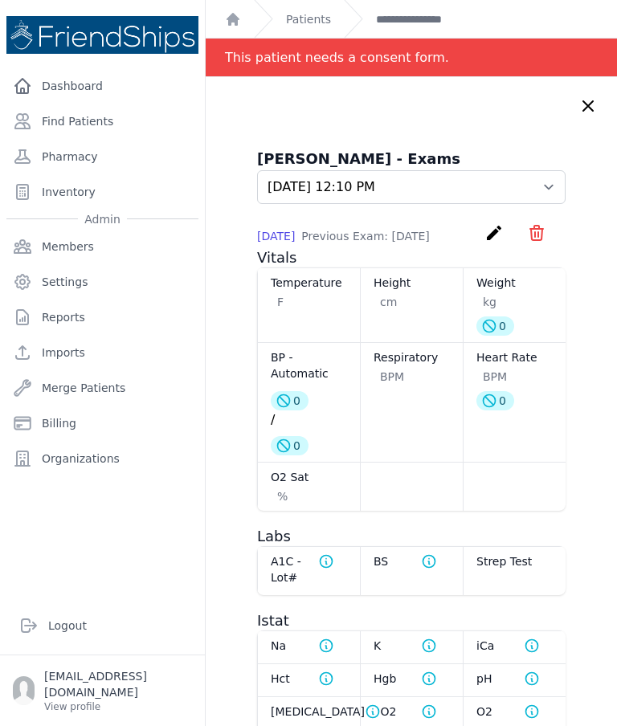
click at [488, 234] on icon "create" at bounding box center [493, 232] width 19 height 19
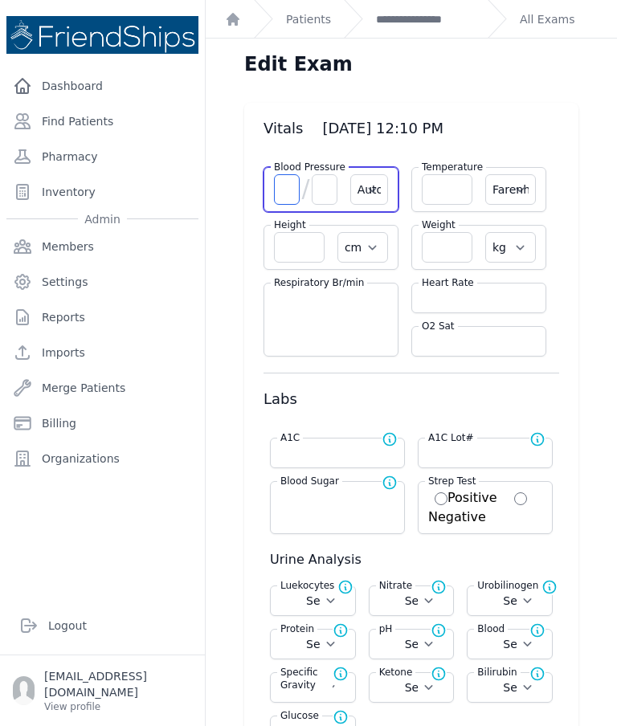
click at [291, 198] on input "number" at bounding box center [287, 189] width 26 height 31
type input "128"
click at [319, 194] on input "number" at bounding box center [325, 189] width 26 height 31
select select "Automatic"
select select "F"
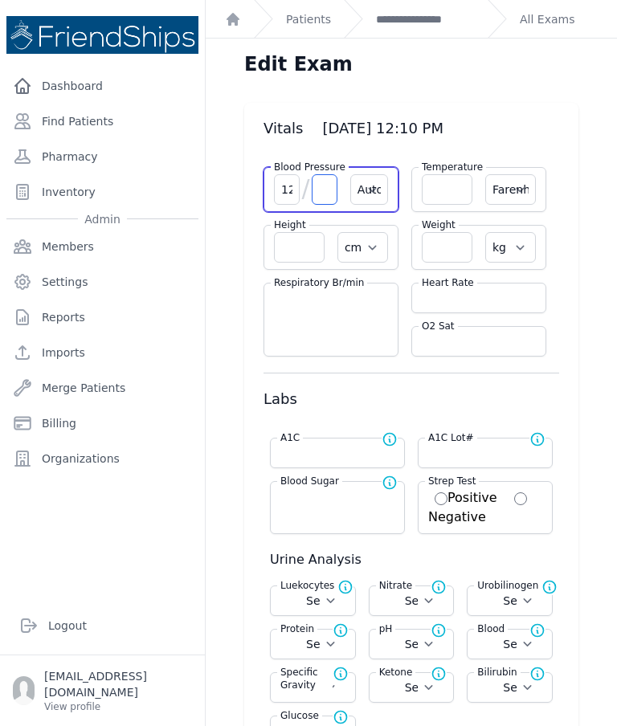
select select "cm"
select select "kg"
select select
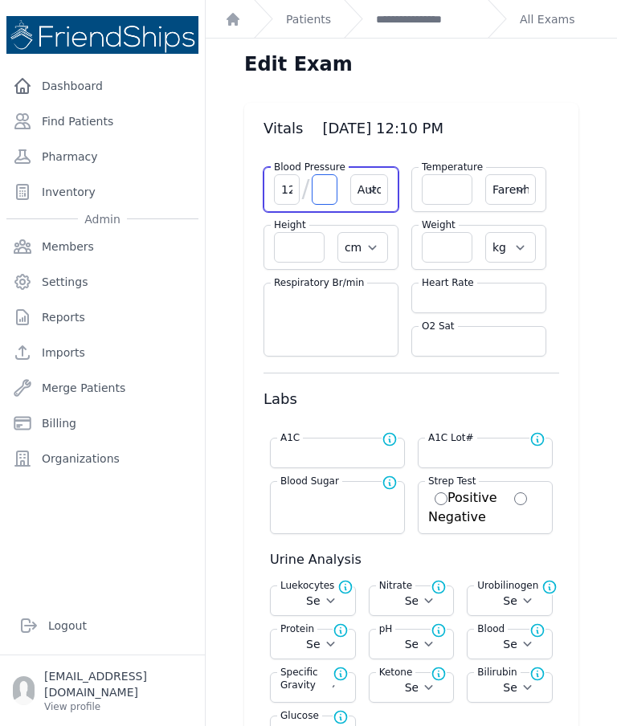
select select
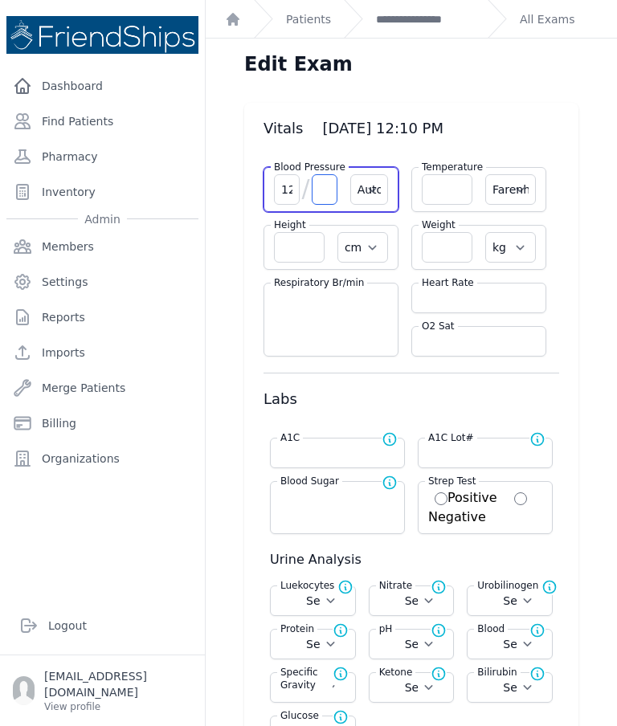
select select
type input "70"
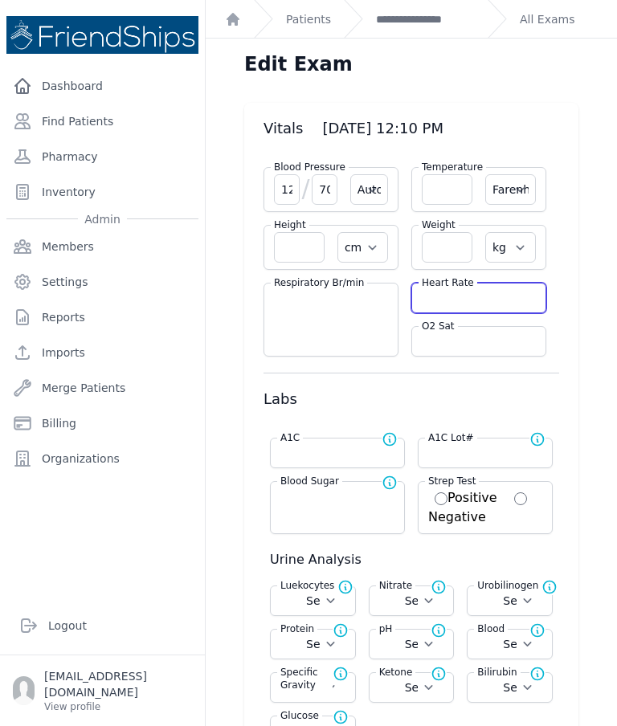
click at [476, 300] on input "number" at bounding box center [479, 298] width 114 height 16
type input "79"
select select "Automatic"
select select "F"
select select "cm"
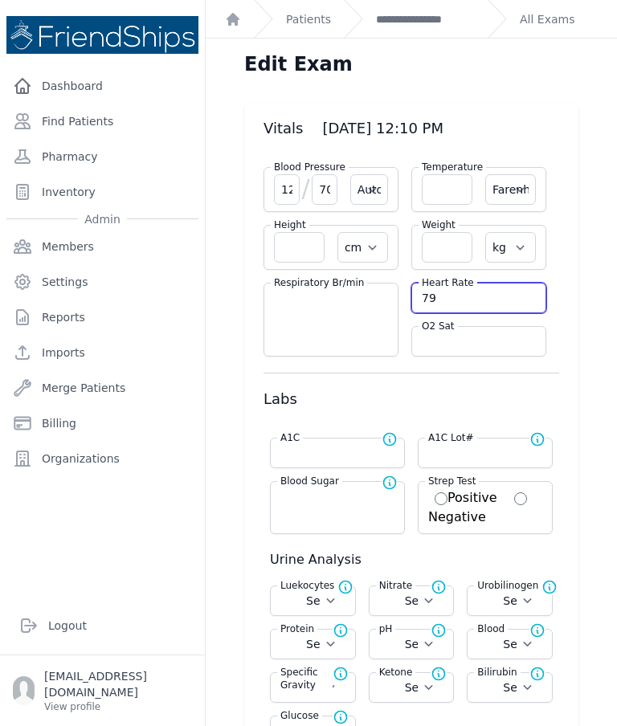
select select "kg"
select select
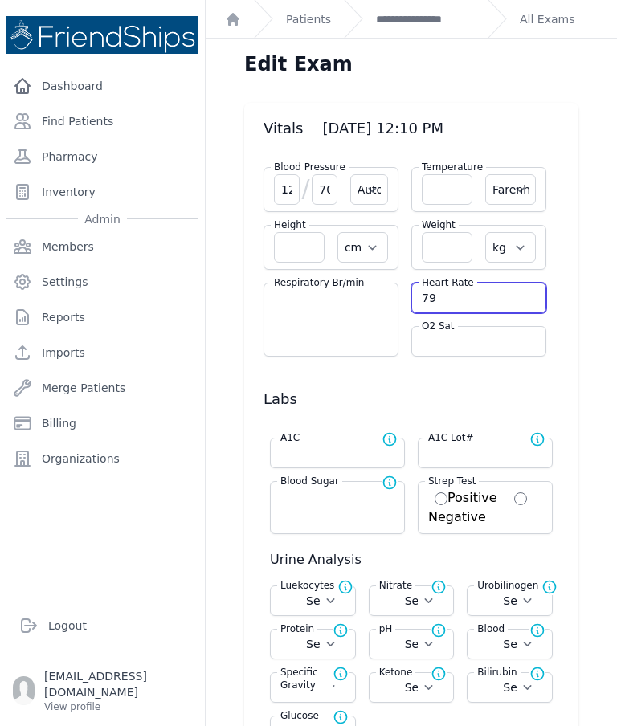
select select
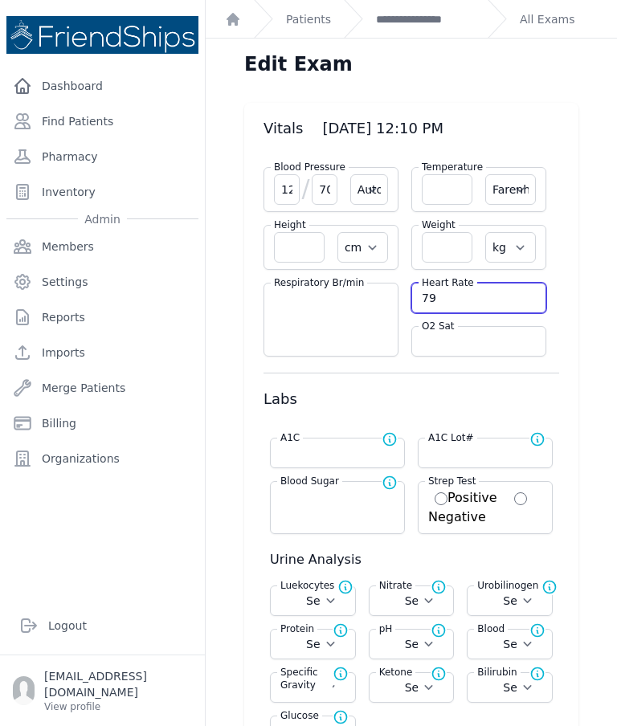
select select
type input "79"
click at [444, 193] on input "number" at bounding box center [447, 189] width 51 height 31
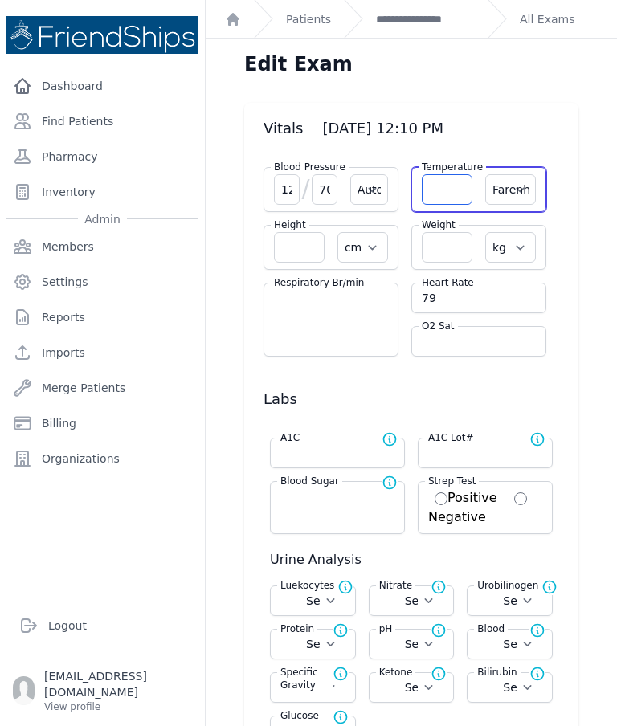
select select "Automatic"
select select "F"
select select "cm"
select select "kg"
select select
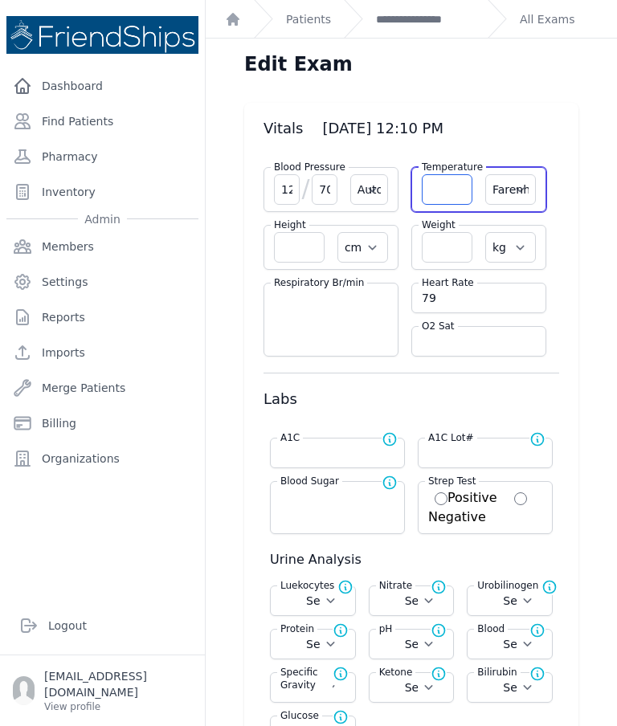
select select
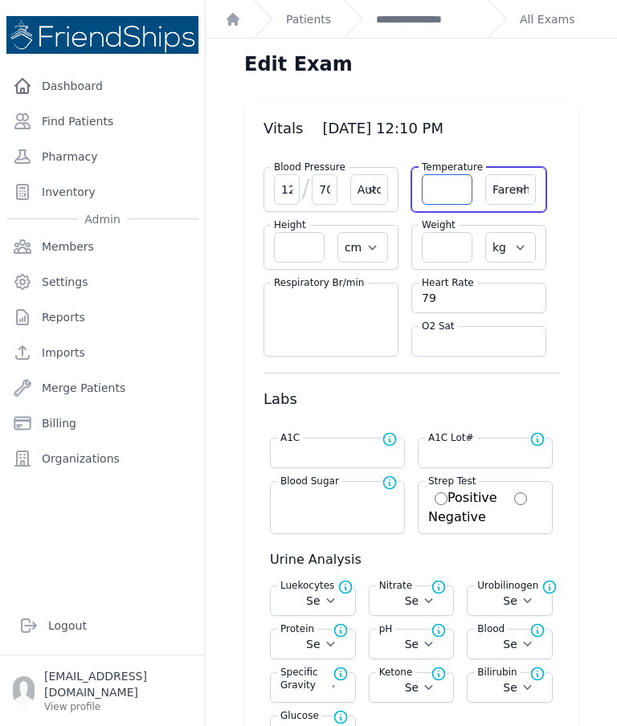
select select
type input "36.5"
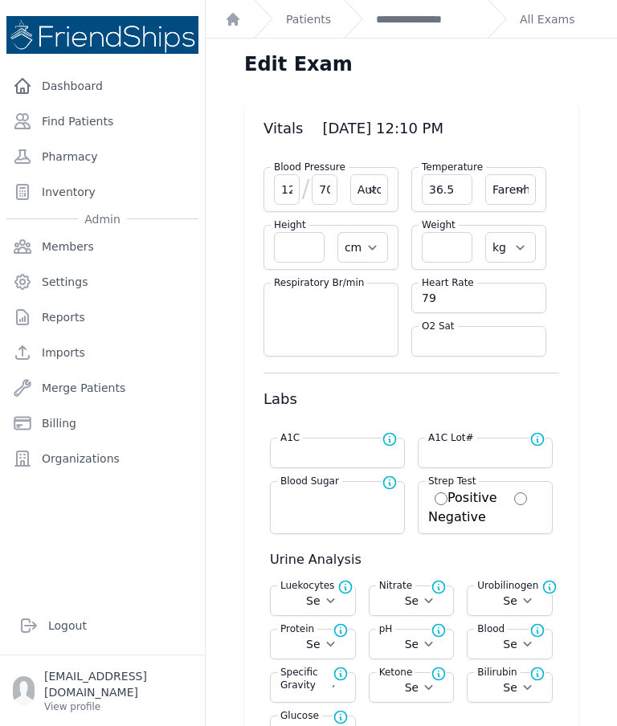
click at [517, 190] on select "Farenheit Celcius" at bounding box center [510, 189] width 51 height 31
select select "C"
select select "Automatic"
select select "cm"
select select "kg"
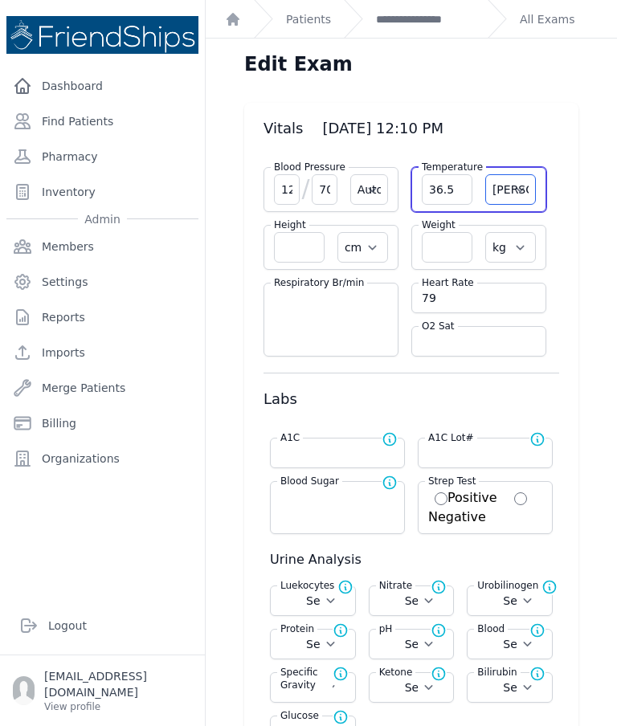
select select
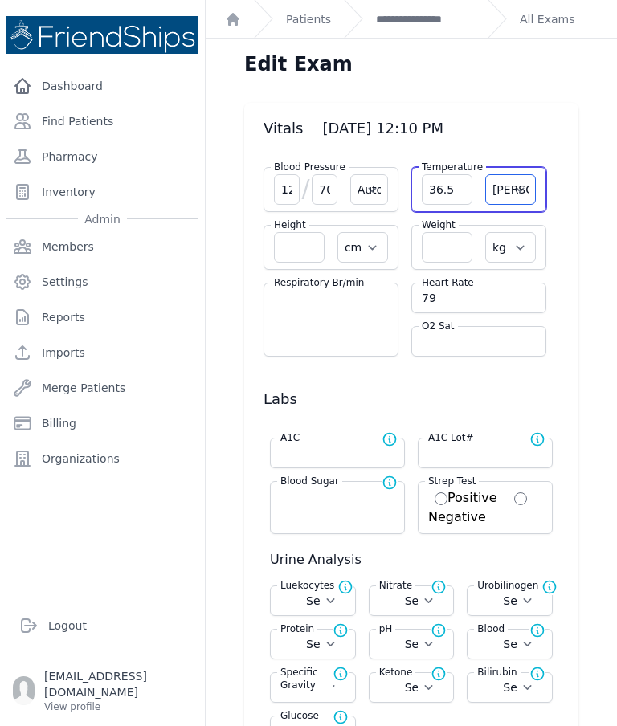
select select
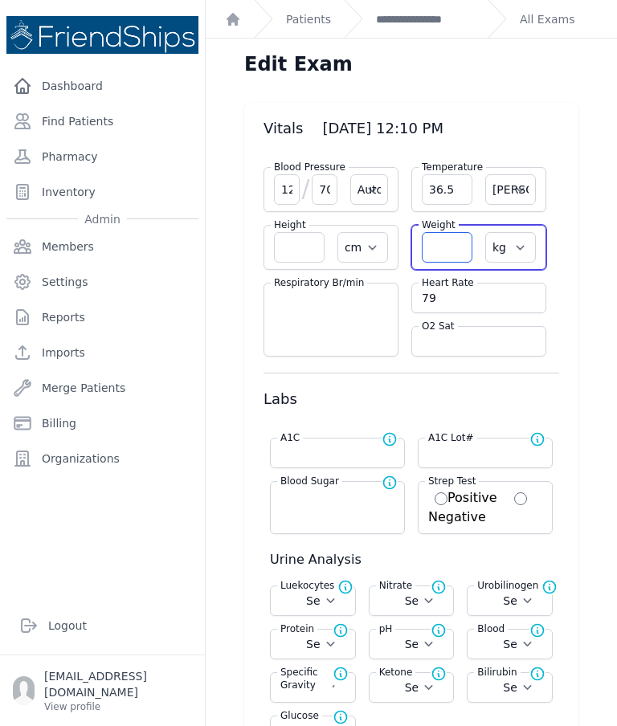
click at [458, 247] on input "number" at bounding box center [447, 247] width 51 height 31
select select "Automatic"
select select "C"
select select "cm"
select select "kg"
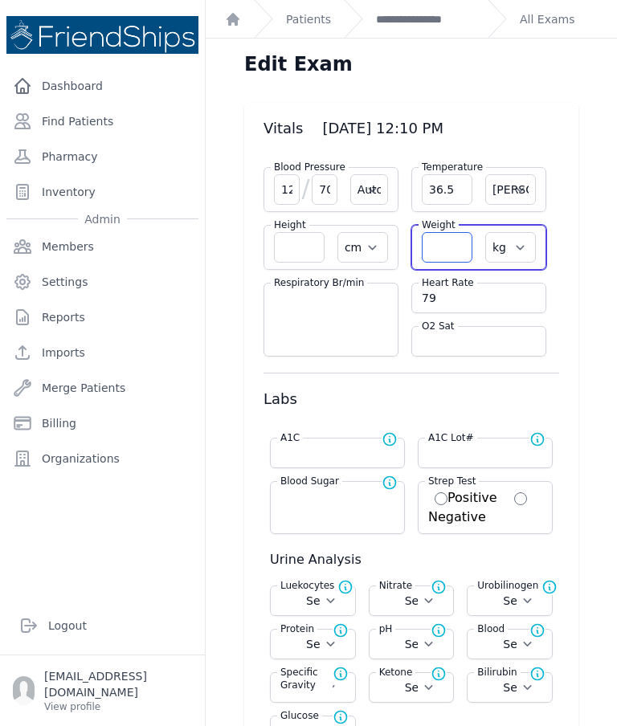
select select
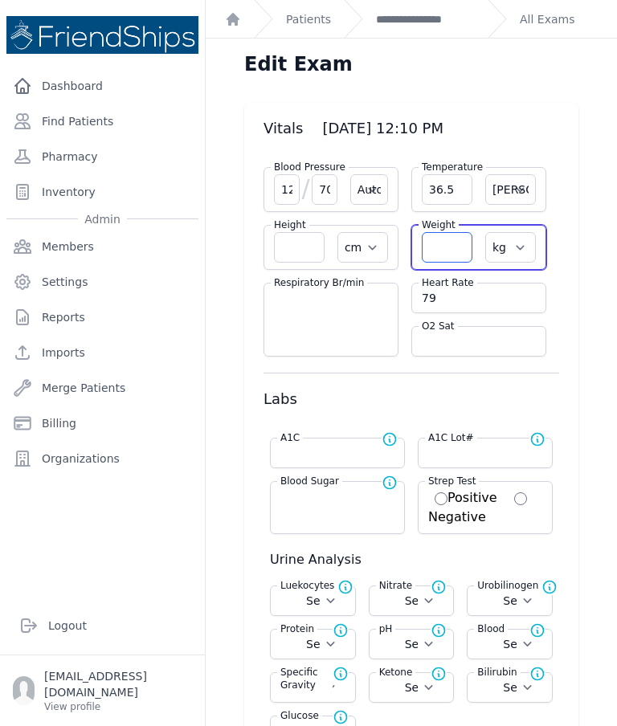
select select
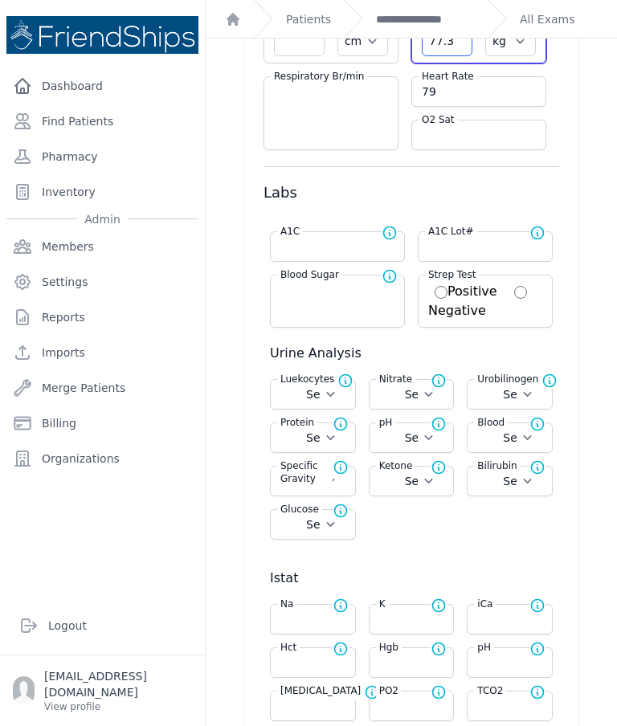
scroll to position [210, 0]
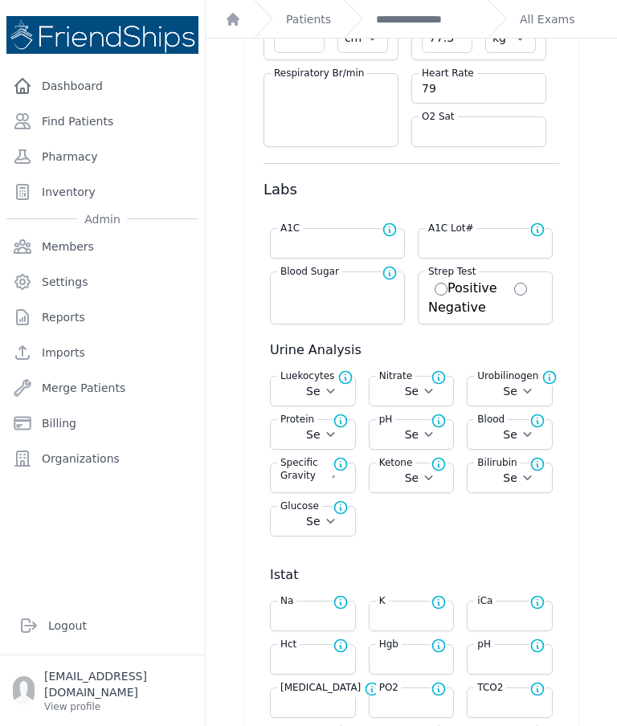
click at [363, 303] on div "Blood Sugar Normal range for Blood Sugar is 100 - 126" at bounding box center [337, 298] width 135 height 53
click at [329, 292] on input "number" at bounding box center [337, 287] width 114 height 16
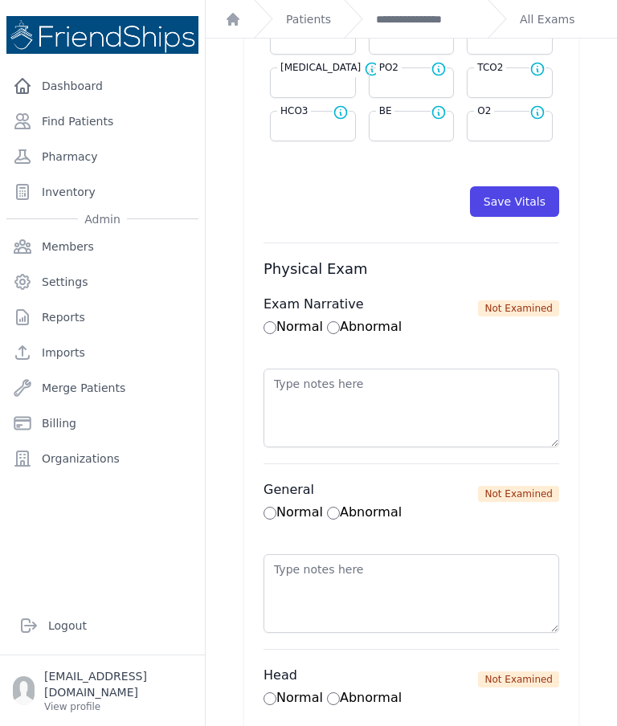
scroll to position [817, 0]
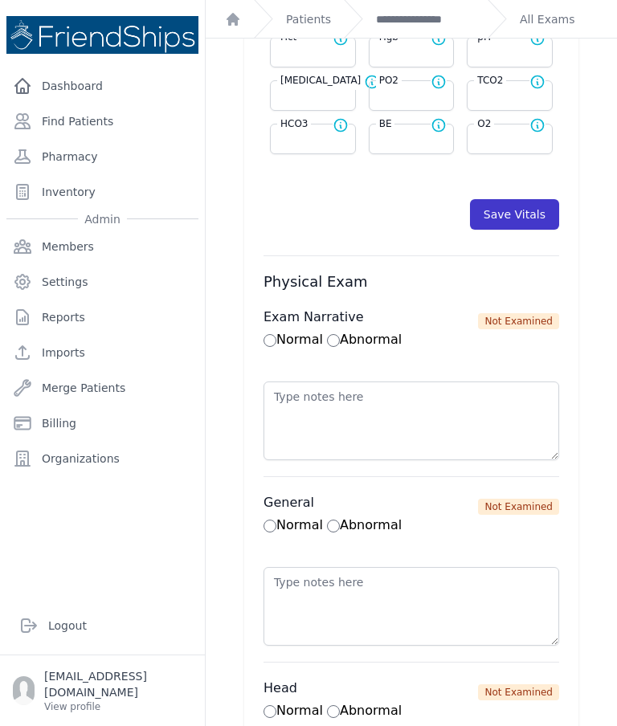
click at [531, 212] on button "Save Vitals" at bounding box center [514, 214] width 89 height 31
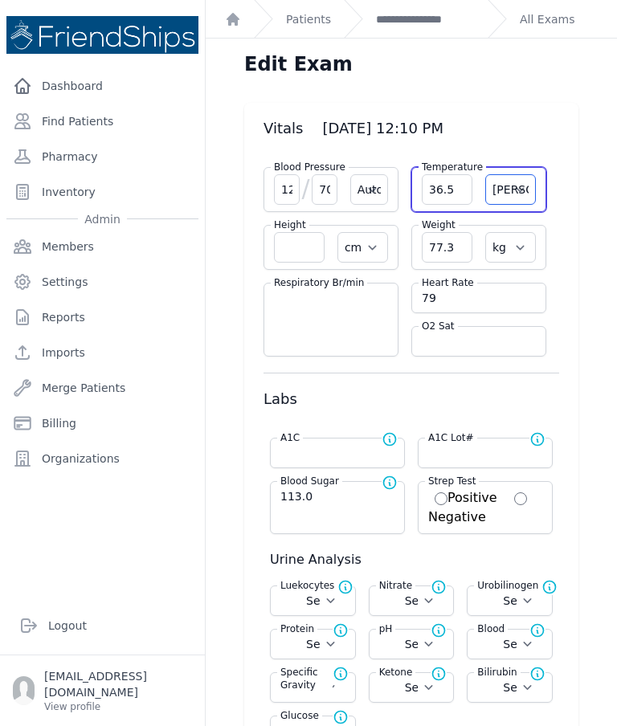
scroll to position [0, 0]
click at [447, 15] on link "**********" at bounding box center [425, 19] width 99 height 16
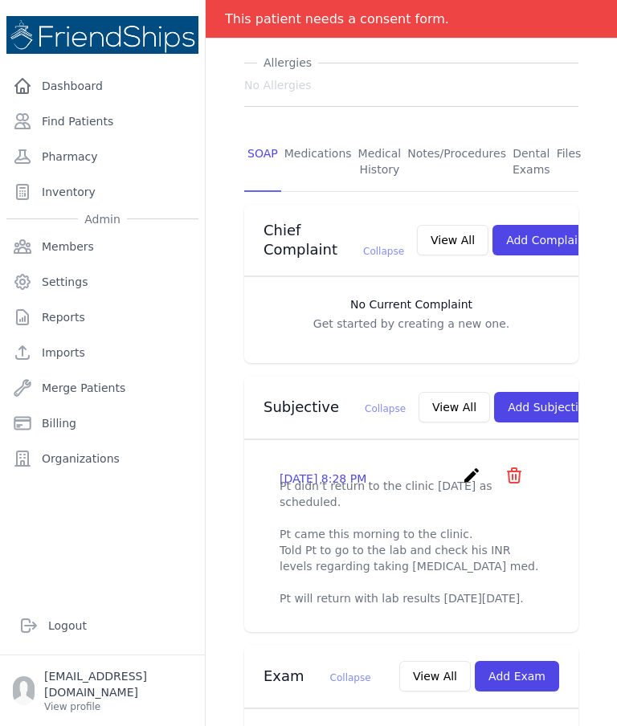
scroll to position [254, 0]
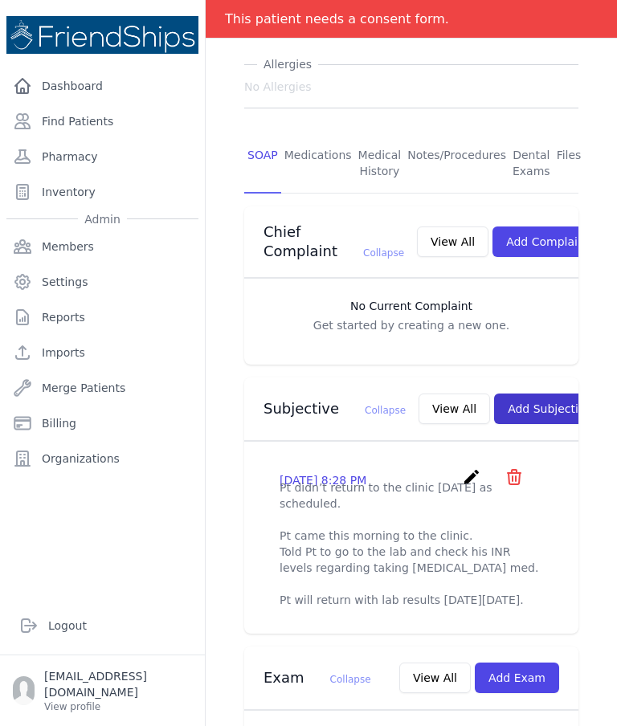
click at [519, 405] on button "Add Subjective" at bounding box center [550, 409] width 112 height 31
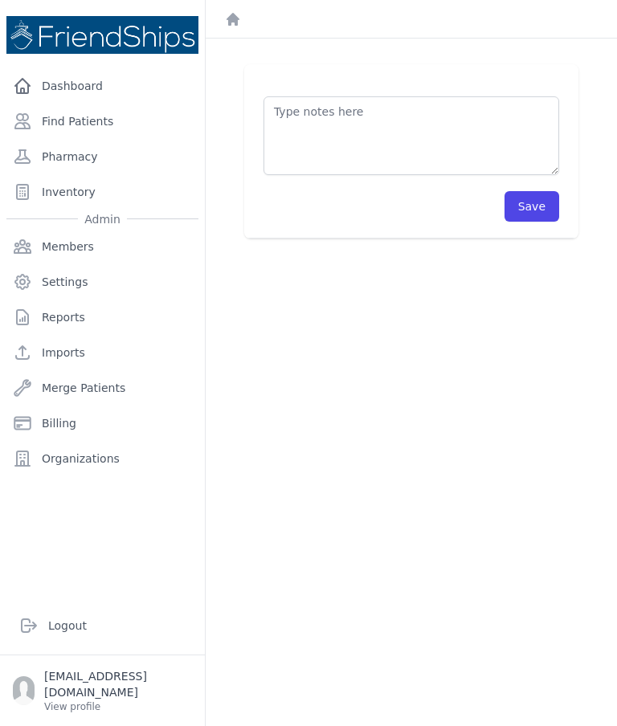
scroll to position [39, 0]
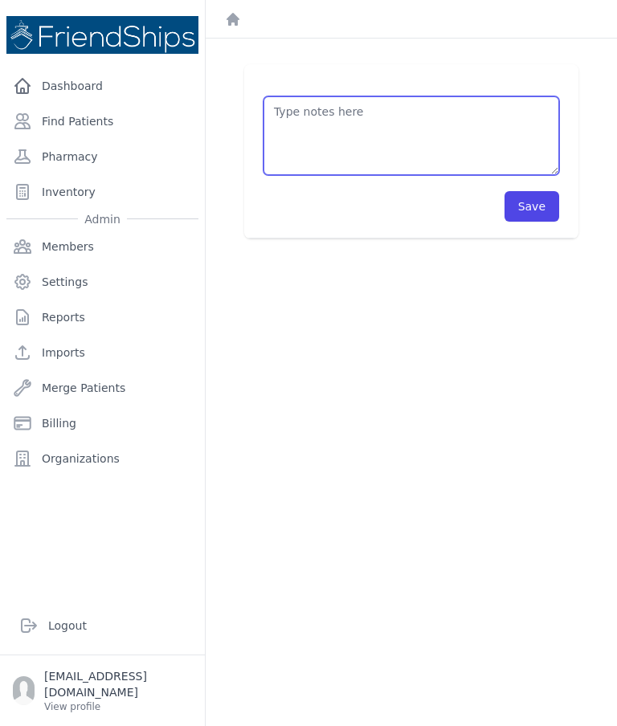
click at [375, 108] on textarea at bounding box center [412, 135] width 296 height 79
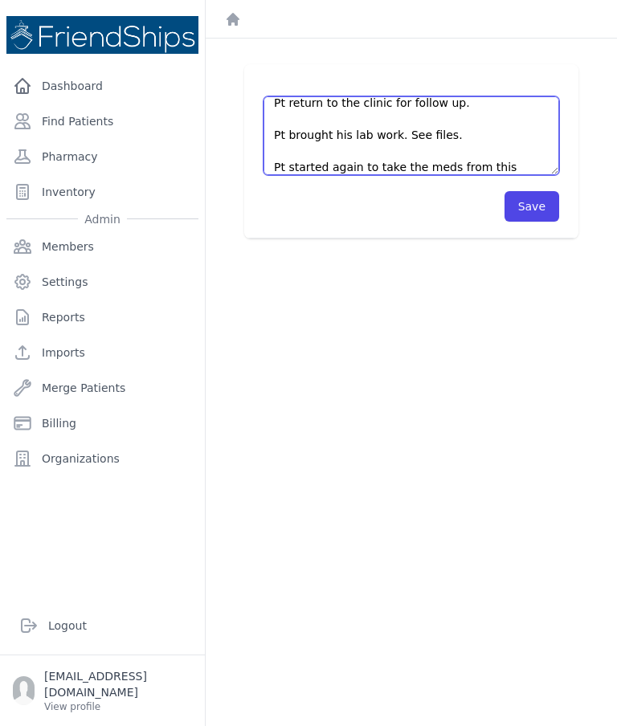
click at [402, 167] on textarea "Pt return to the clinic for follow up. Pt brought his lab work. See files. Pt s…" at bounding box center [412, 135] width 296 height 79
click at [413, 166] on textarea "Pt return to the clinic for follow up. Pt brought his lab work. See files. Pt s…" at bounding box center [412, 135] width 296 height 79
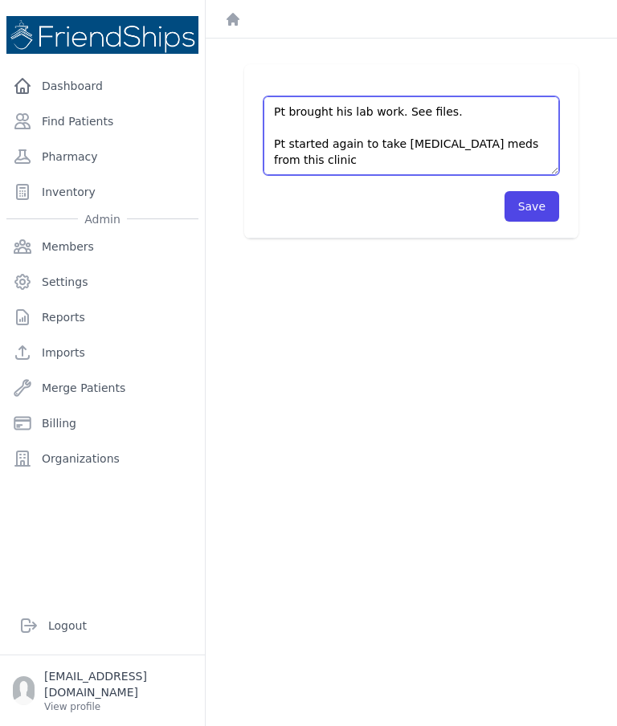
scroll to position [32, 0]
click at [358, 166] on textarea "Pt return to the clinic for follow up. Pt brought his lab work. See files. Pt s…" at bounding box center [412, 135] width 296 height 79
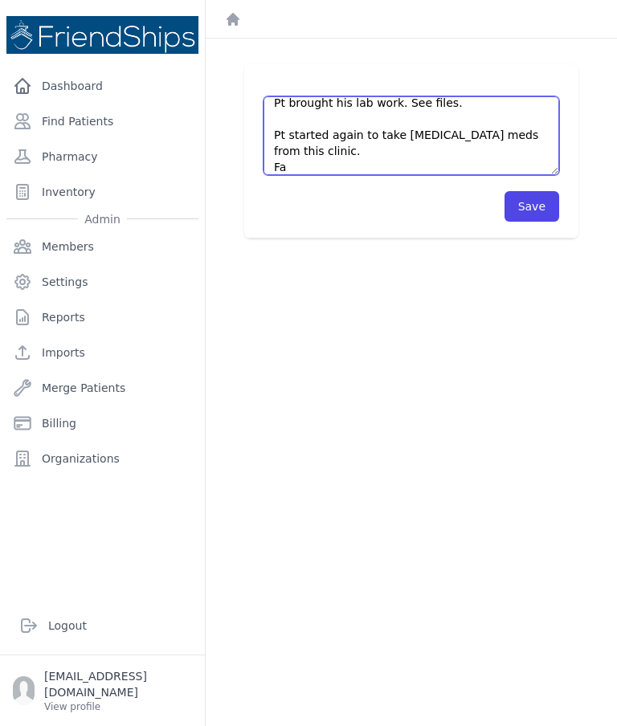
scroll to position [41, 0]
click at [283, 171] on textarea "Pt return to the clinic for follow up. Pt brought his lab work. See files. Pt s…" at bounding box center [412, 135] width 296 height 79
click at [308, 163] on textarea "Pt return to the clinic for follow up. Pt brought his lab work. See files. Pt s…" at bounding box center [412, 135] width 296 height 79
click at [317, 170] on textarea "Pt return to the clinic for follow up. Pt brought his lab work. See files. Pt s…" at bounding box center [412, 135] width 296 height 79
click at [413, 158] on textarea "Pt return to the clinic for follow up. Pt brought his lab work. See files. Pt s…" at bounding box center [412, 135] width 296 height 79
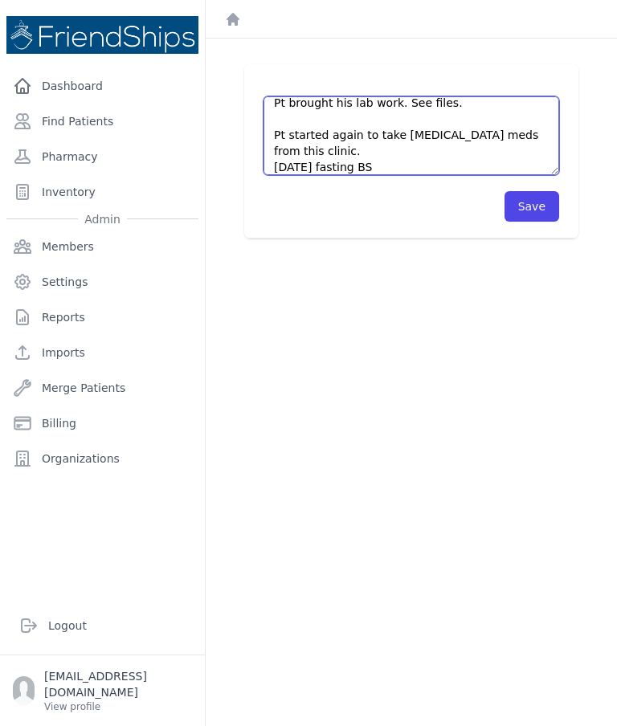
click at [397, 167] on textarea "Pt return to the clinic for follow up. Pt brought his lab work. See files. Pt s…" at bounding box center [412, 135] width 296 height 79
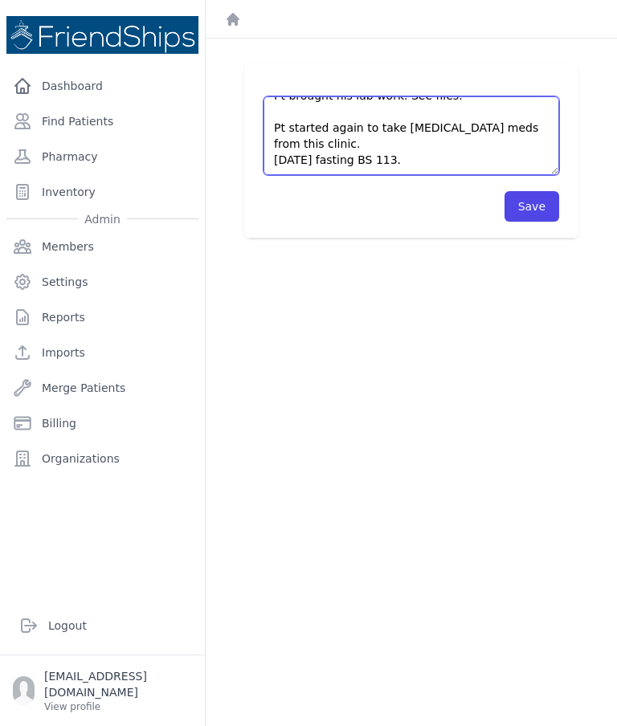
scroll to position [48, 0]
click at [484, 129] on textarea "Pt return to the clinic for follow up. Pt brought his lab work. See files. Pt s…" at bounding box center [412, 135] width 296 height 79
click at [347, 146] on textarea "Pt return to the clinic for follow up. Pt brought his lab work. See files. Pt s…" at bounding box center [412, 135] width 296 height 79
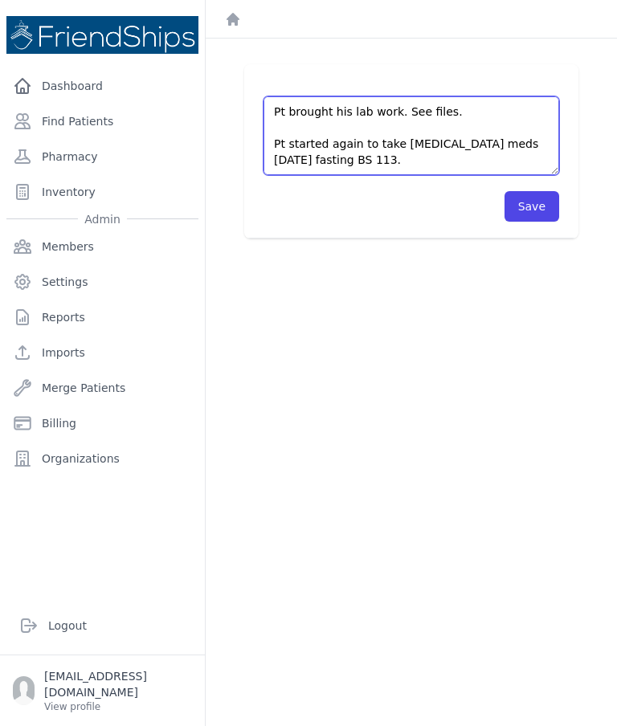
click at [397, 145] on textarea "Pt return to the clinic for follow up. Pt brought his lab work. See files. Pt s…" at bounding box center [412, 135] width 296 height 79
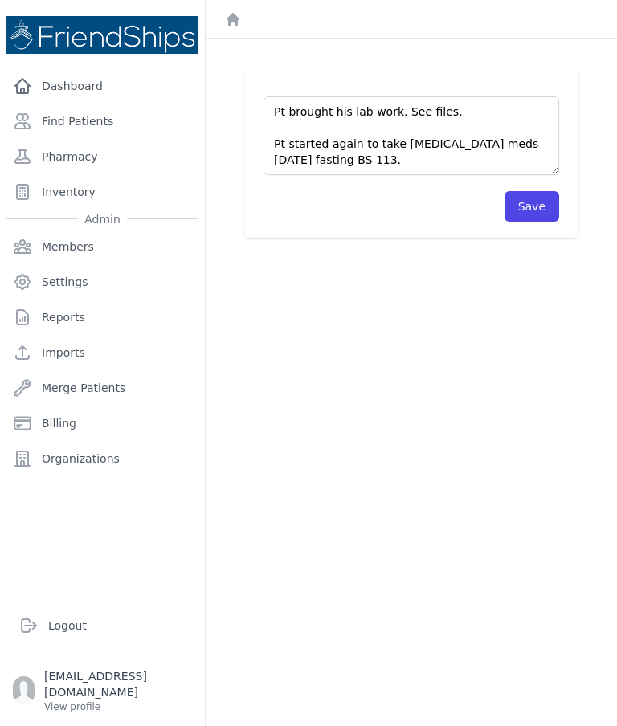
click at [321, 330] on div "New Subjective Notes Pt return to the clinic for follow up. Pt brought his lab …" at bounding box center [411, 363] width 411 height 726
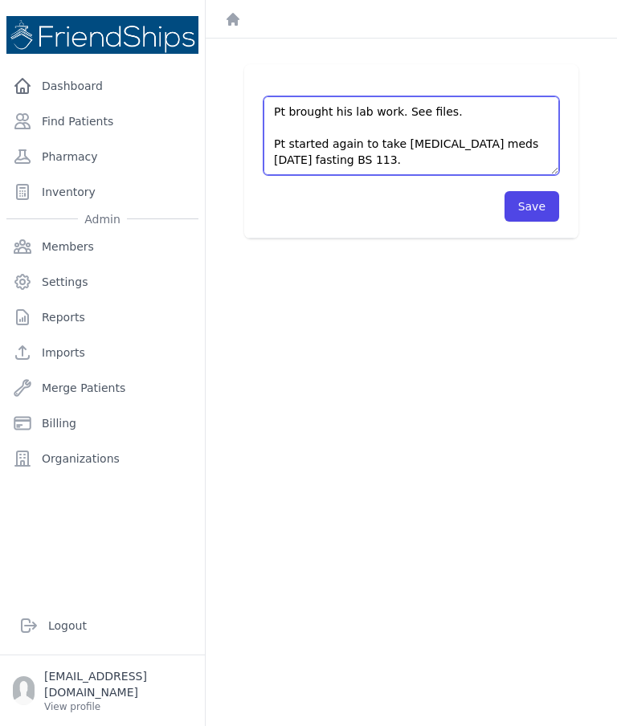
click at [397, 145] on textarea "Pt return to the clinic for follow up. Pt brought his lab work. See files. Pt s…" at bounding box center [412, 135] width 296 height 79
click at [524, 148] on textarea "Pt return to the clinic for follow up. Pt brought his lab work. See files. Pt s…" at bounding box center [412, 135] width 296 height 79
click at [445, 155] on textarea "Pt return to the clinic for follow up. Pt brought his lab work. See files. Pt s…" at bounding box center [412, 135] width 296 height 79
click at [528, 149] on textarea "Pt return to the clinic for follow up. Pt brought his lab work. See files. Pt s…" at bounding box center [412, 135] width 296 height 79
click at [370, 150] on textarea "Pt return to the clinic for follow up. Pt brought his lab work. See files. Pt s…" at bounding box center [412, 135] width 296 height 79
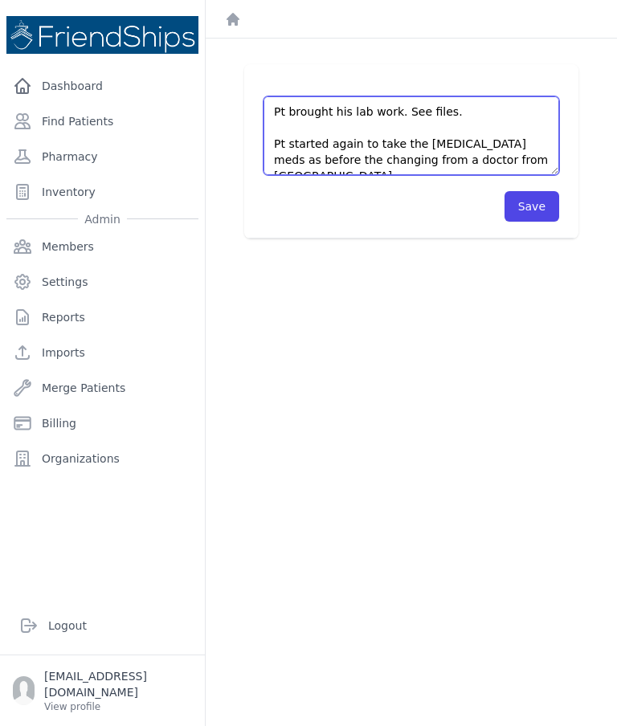
click at [349, 156] on textarea "Pt return to the clinic for follow up. Pt brought his lab work. See files. Pt s…" at bounding box center [412, 135] width 296 height 79
click at [489, 154] on textarea "Pt return to the clinic for follow up. Pt brought his lab work. See files. Pt s…" at bounding box center [412, 135] width 296 height 79
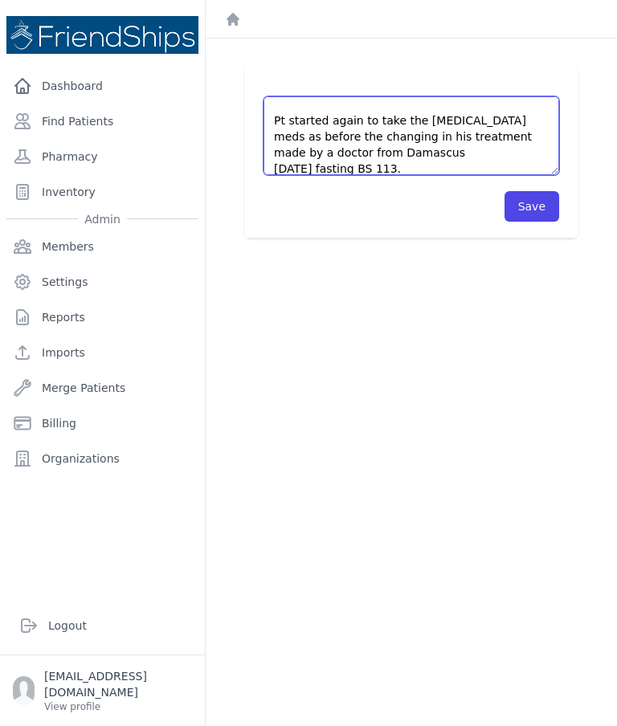
click at [373, 155] on textarea "Pt return to the clinic for follow up. Pt brought his lab work. See files. Pt s…" at bounding box center [412, 135] width 296 height 79
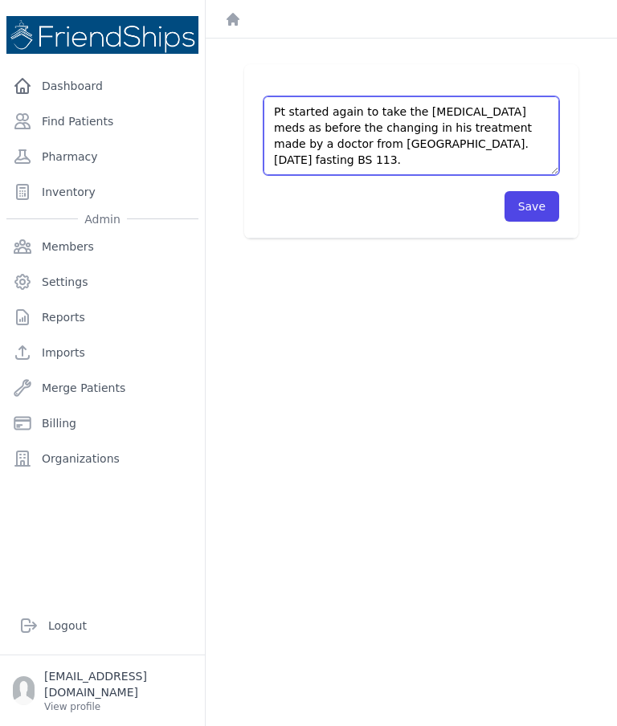
scroll to position [64, 0]
click at [414, 152] on textarea "Pt return to the clinic for follow up. Pt brought his lab work. See files. Pt s…" at bounding box center [412, 135] width 296 height 79
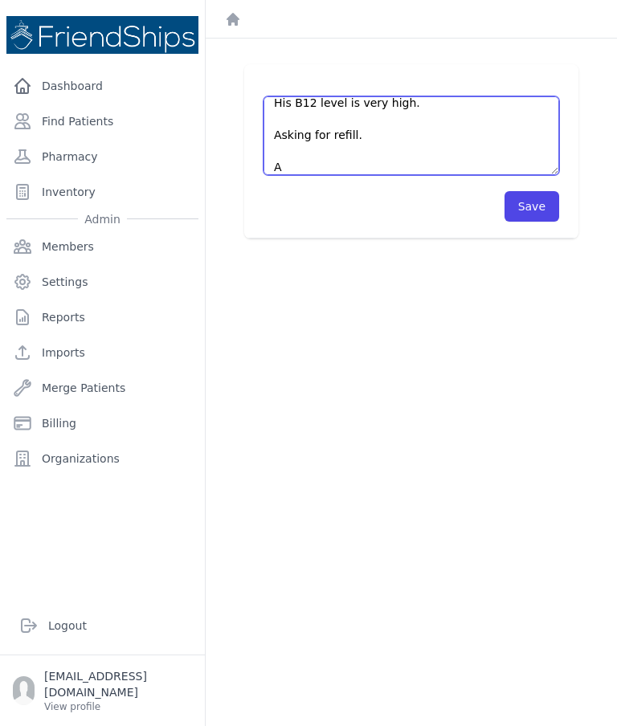
scroll to position [153, 0]
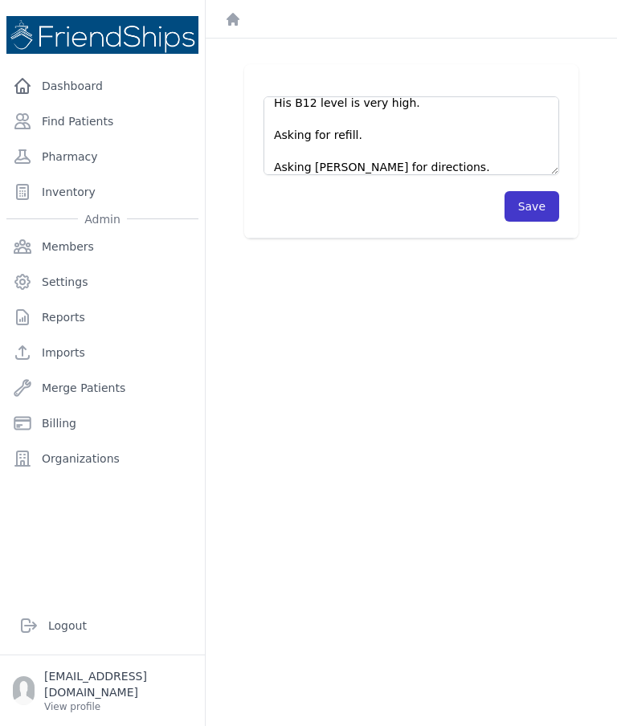
click at [548, 202] on button "Save" at bounding box center [532, 206] width 55 height 31
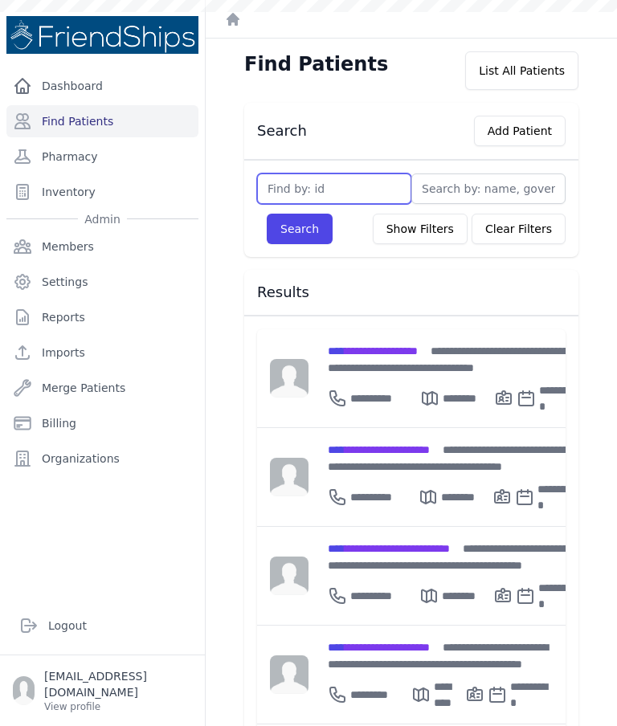
click at [362, 189] on input "text" at bounding box center [334, 189] width 154 height 31
click at [472, 196] on input "text" at bounding box center [488, 189] width 154 height 31
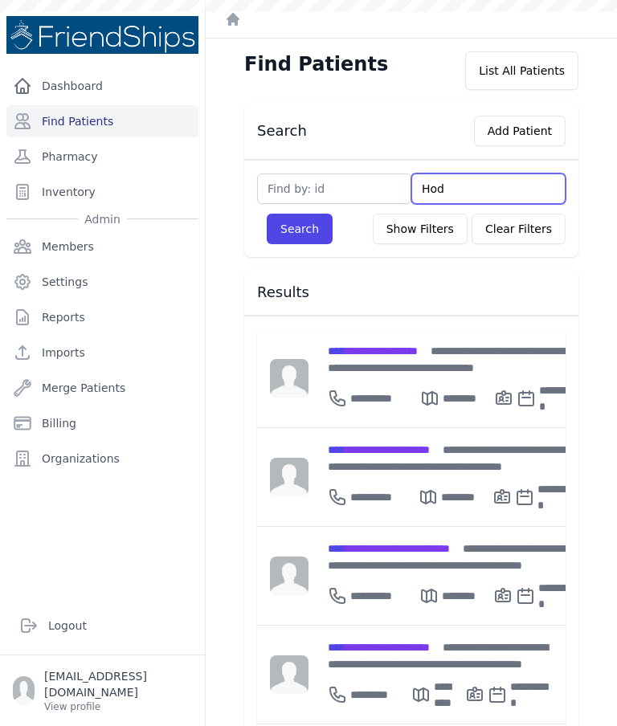
type input "Hoda"
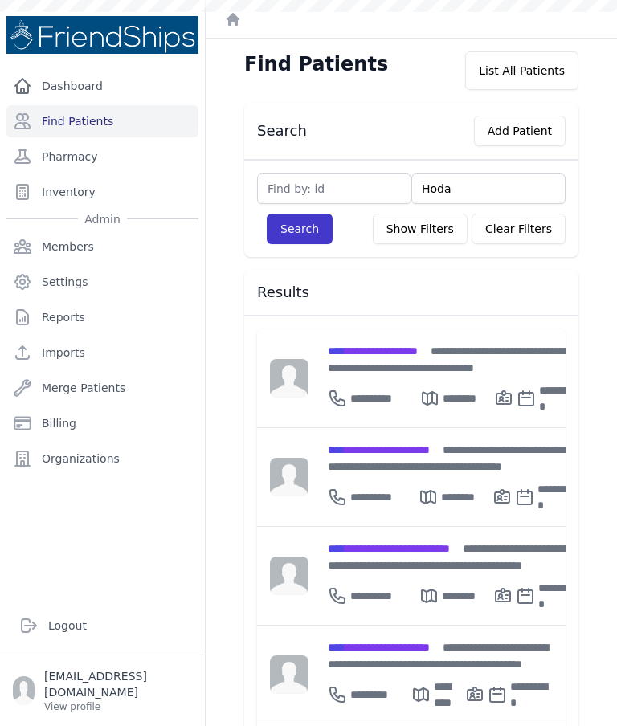
click at [317, 231] on button "Search" at bounding box center [300, 229] width 66 height 31
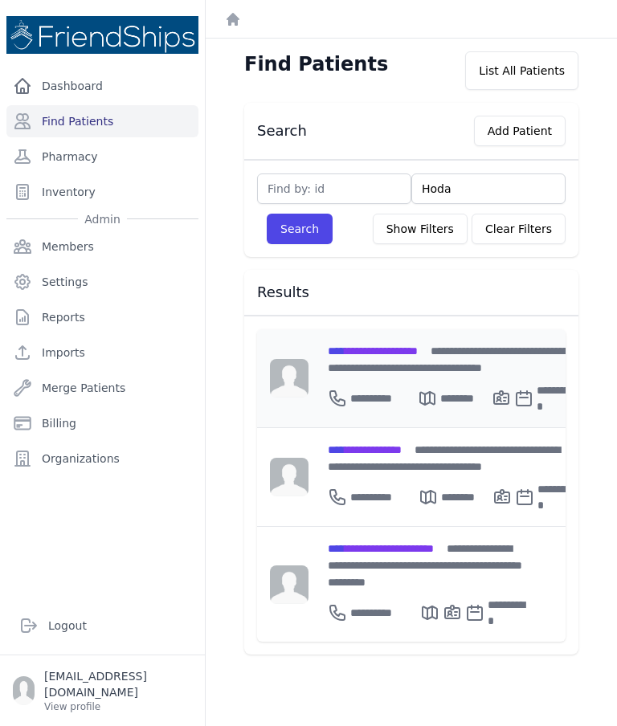
click at [434, 360] on div "**********" at bounding box center [452, 359] width 248 height 34
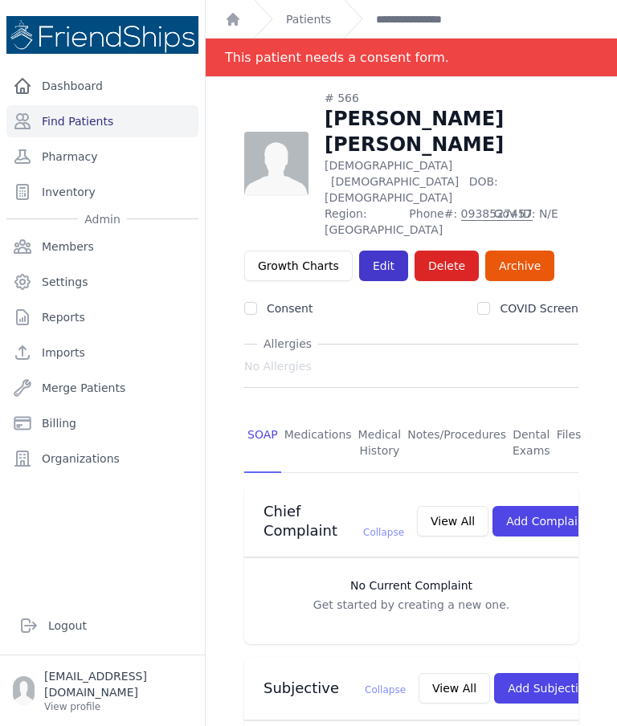
click at [380, 251] on link "Edit" at bounding box center [383, 266] width 49 height 31
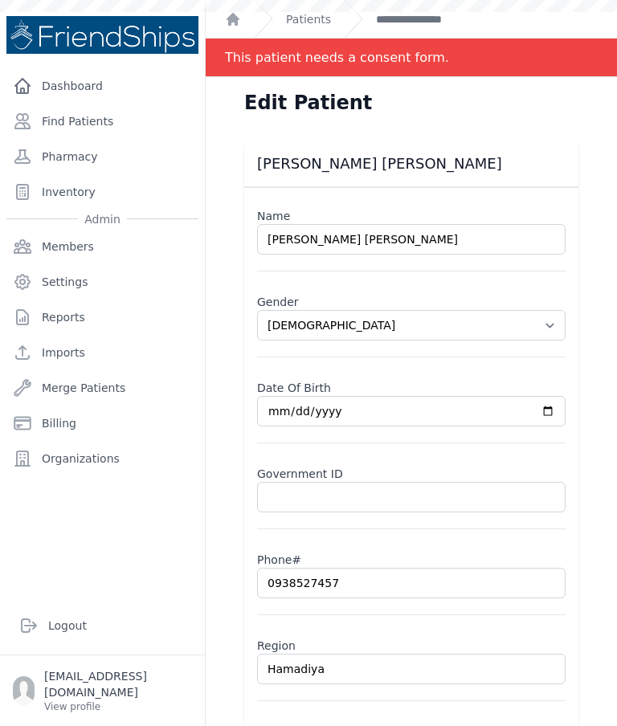
select select "[DEMOGRAPHIC_DATA]"
click at [73, 124] on link "Find Patients" at bounding box center [102, 121] width 192 height 32
